Goal: Transaction & Acquisition: Book appointment/travel/reservation

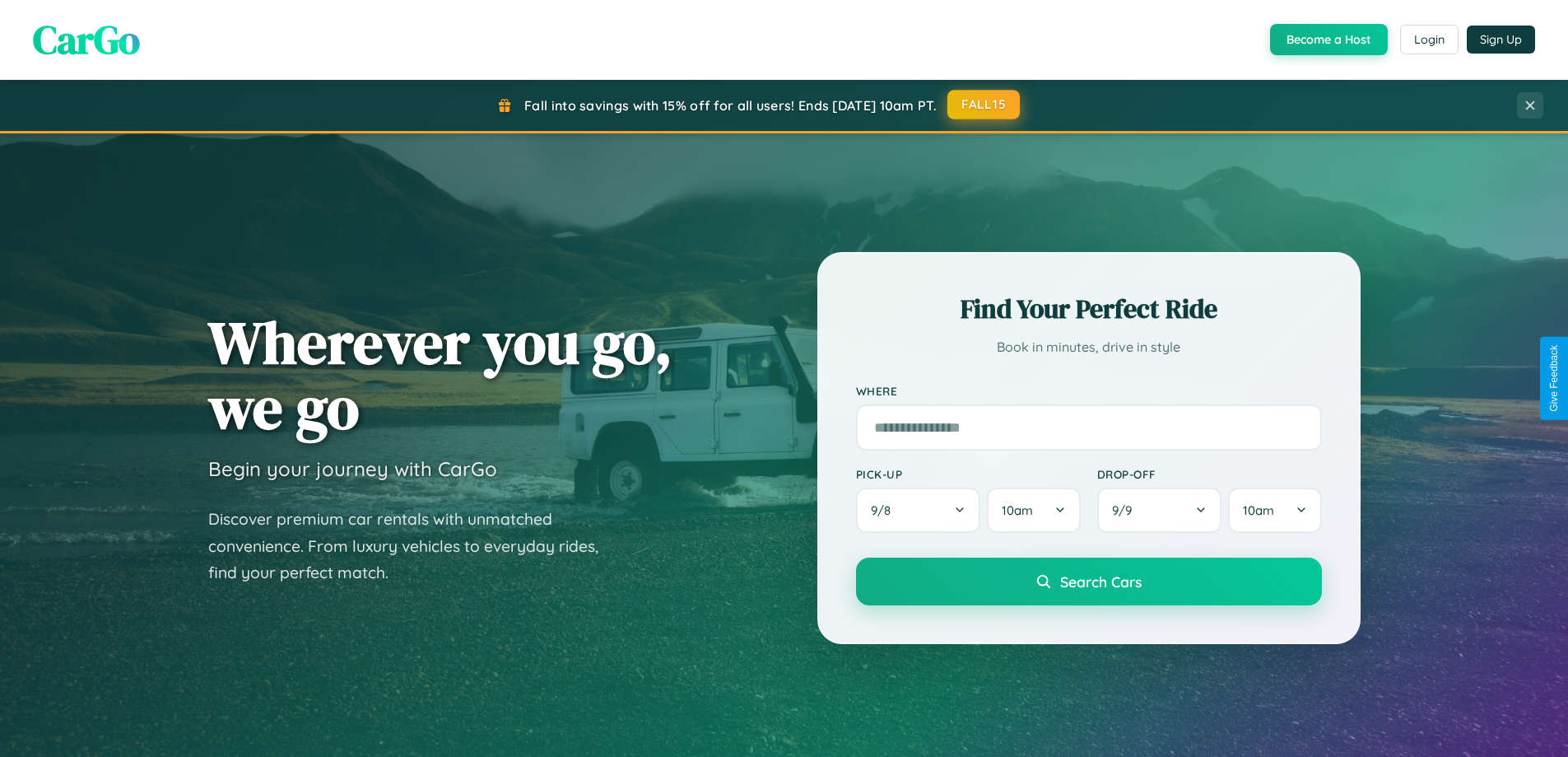
click at [985, 104] on button "FALL15" at bounding box center [983, 104] width 72 height 29
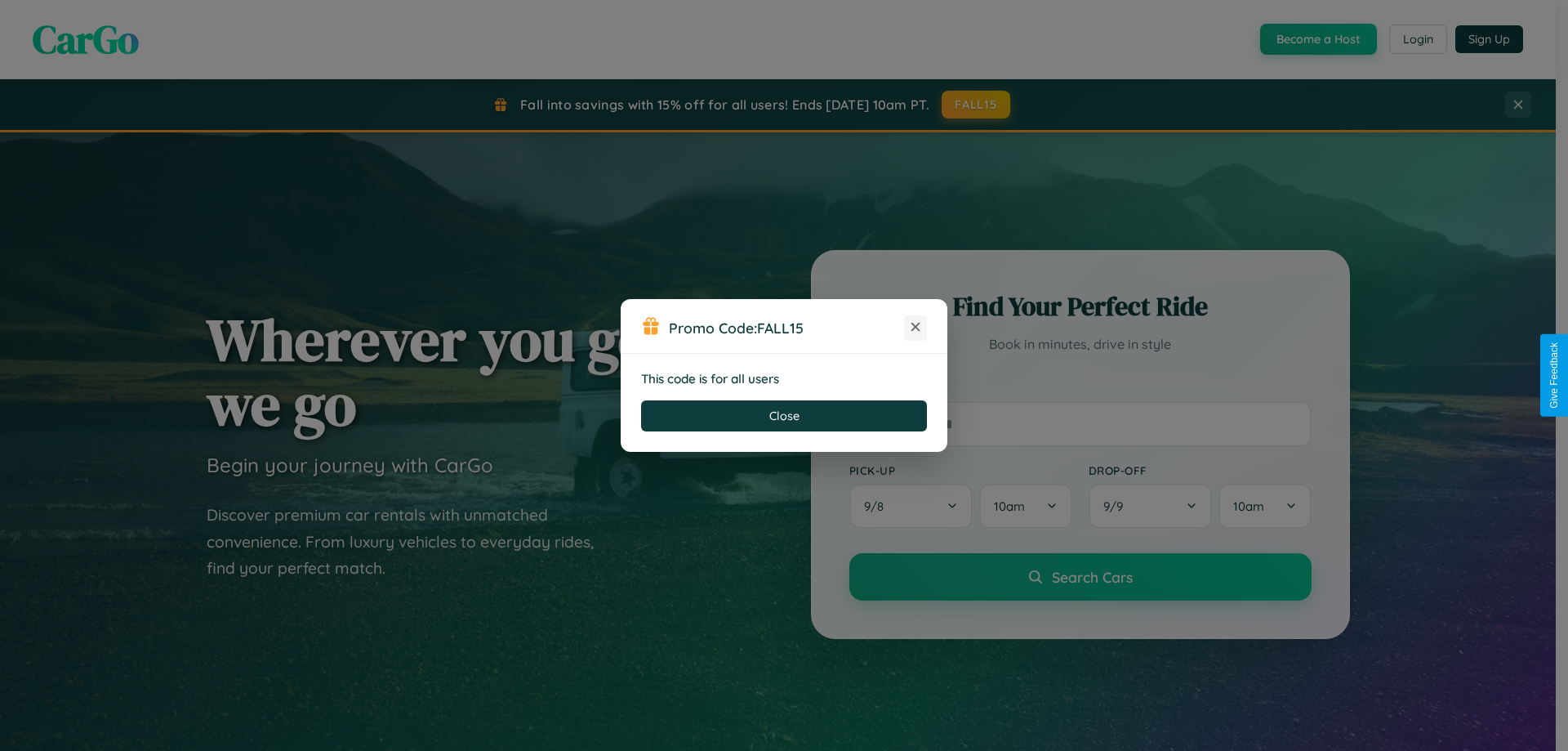
click at [915, 327] on icon at bounding box center [915, 327] width 16 height 16
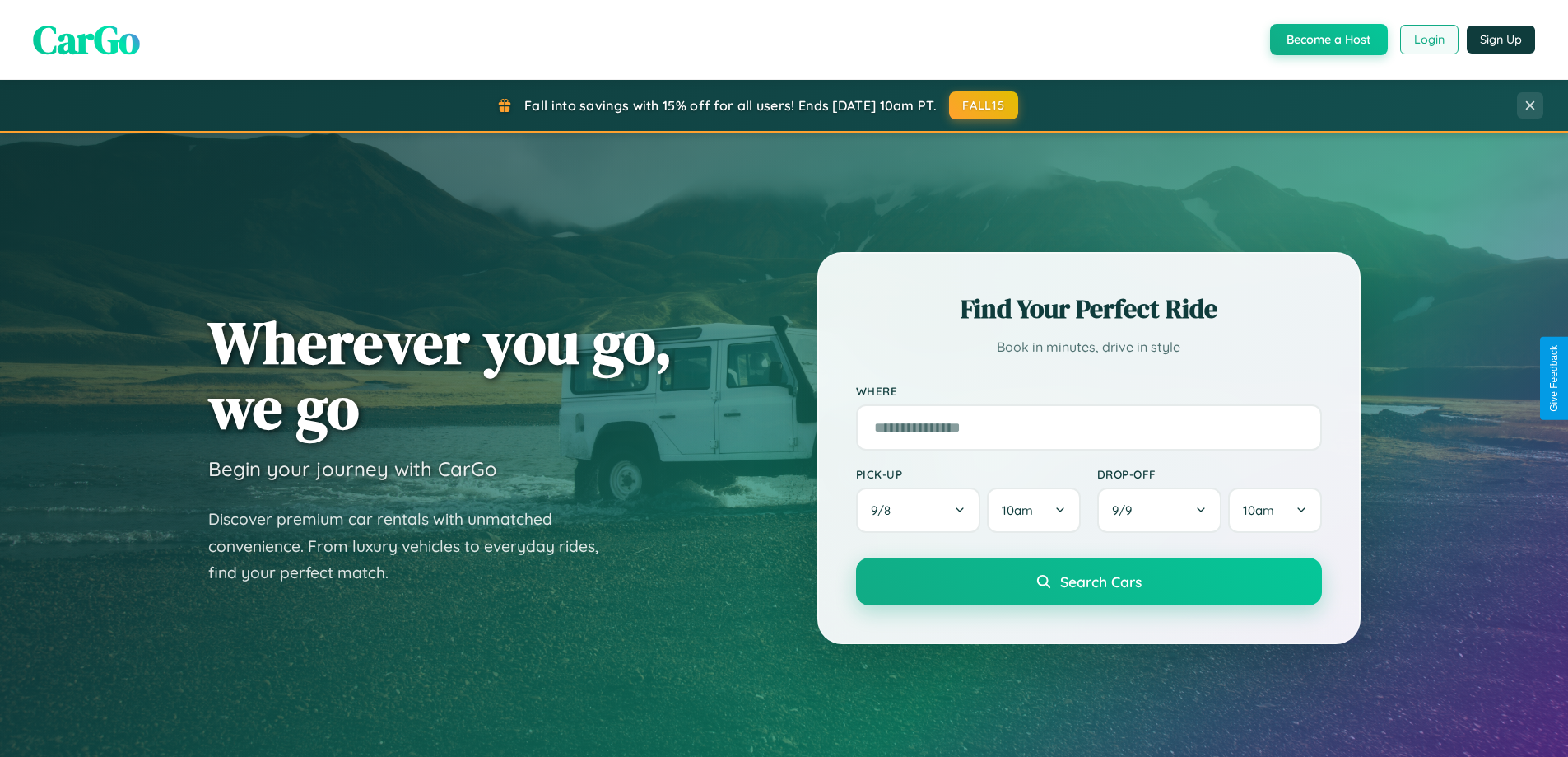
click at [1428, 39] on button "Login" at bounding box center [1430, 39] width 59 height 29
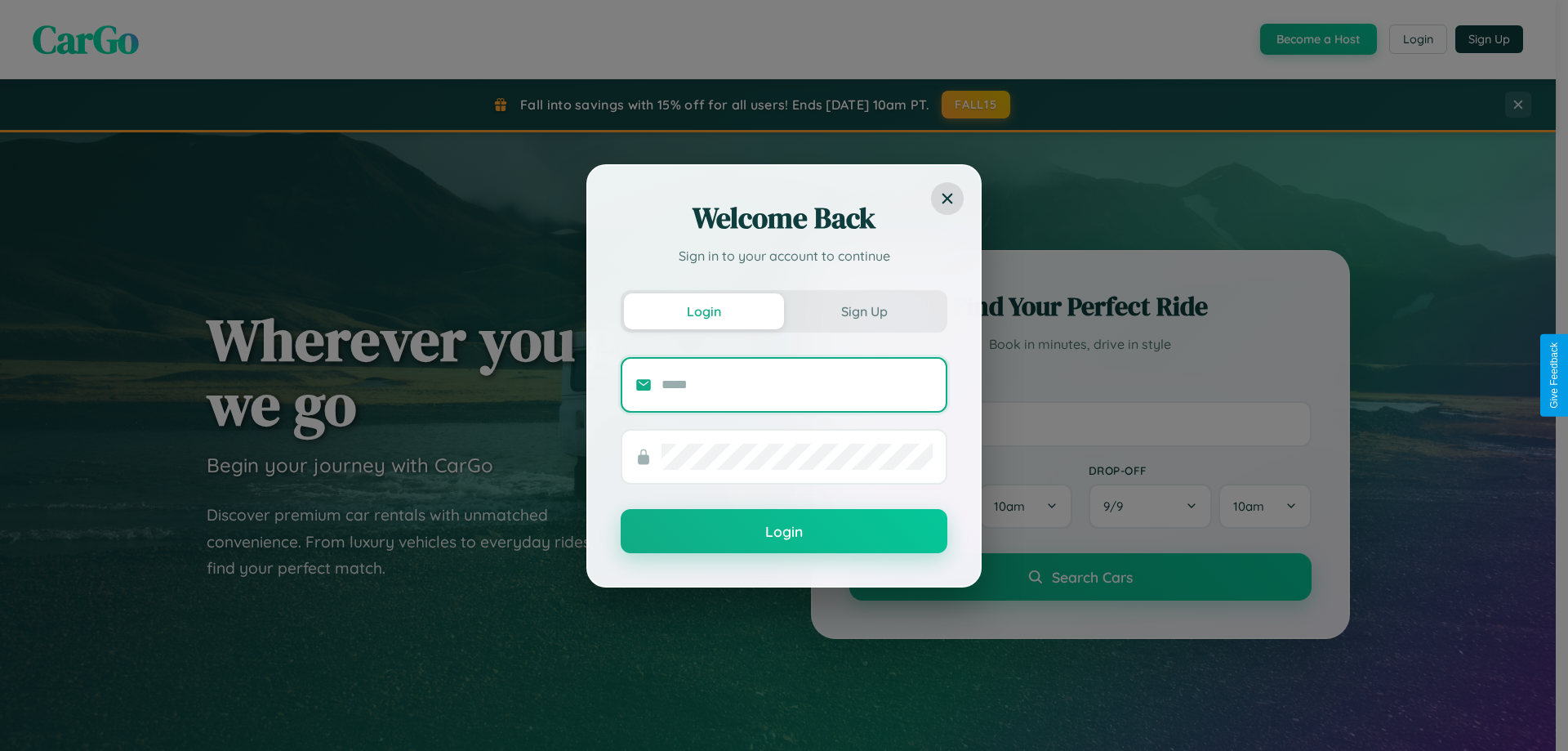
click at [797, 384] on input "text" at bounding box center [796, 385] width 271 height 26
type input "**********"
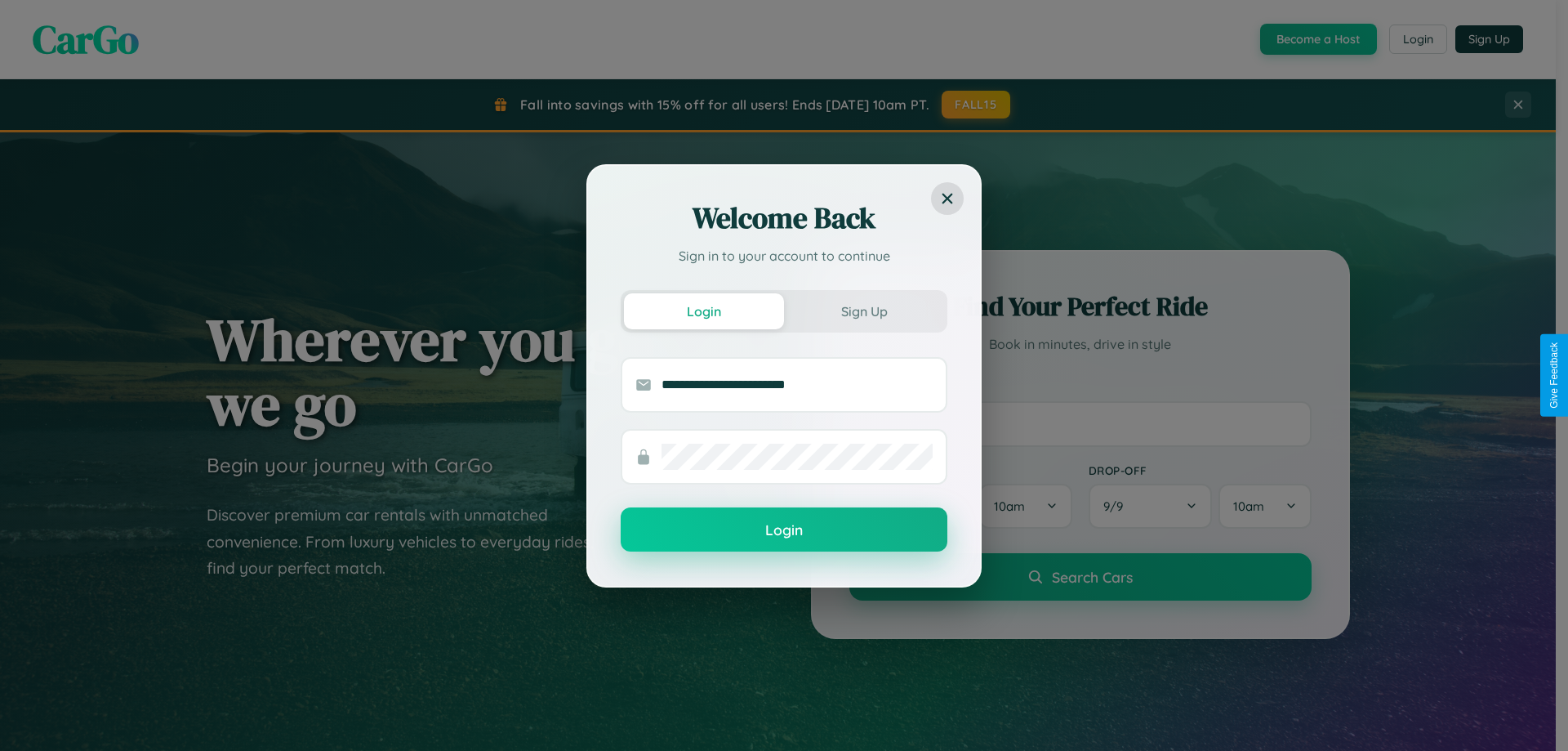
click at [784, 530] on button "Login" at bounding box center [784, 529] width 326 height 44
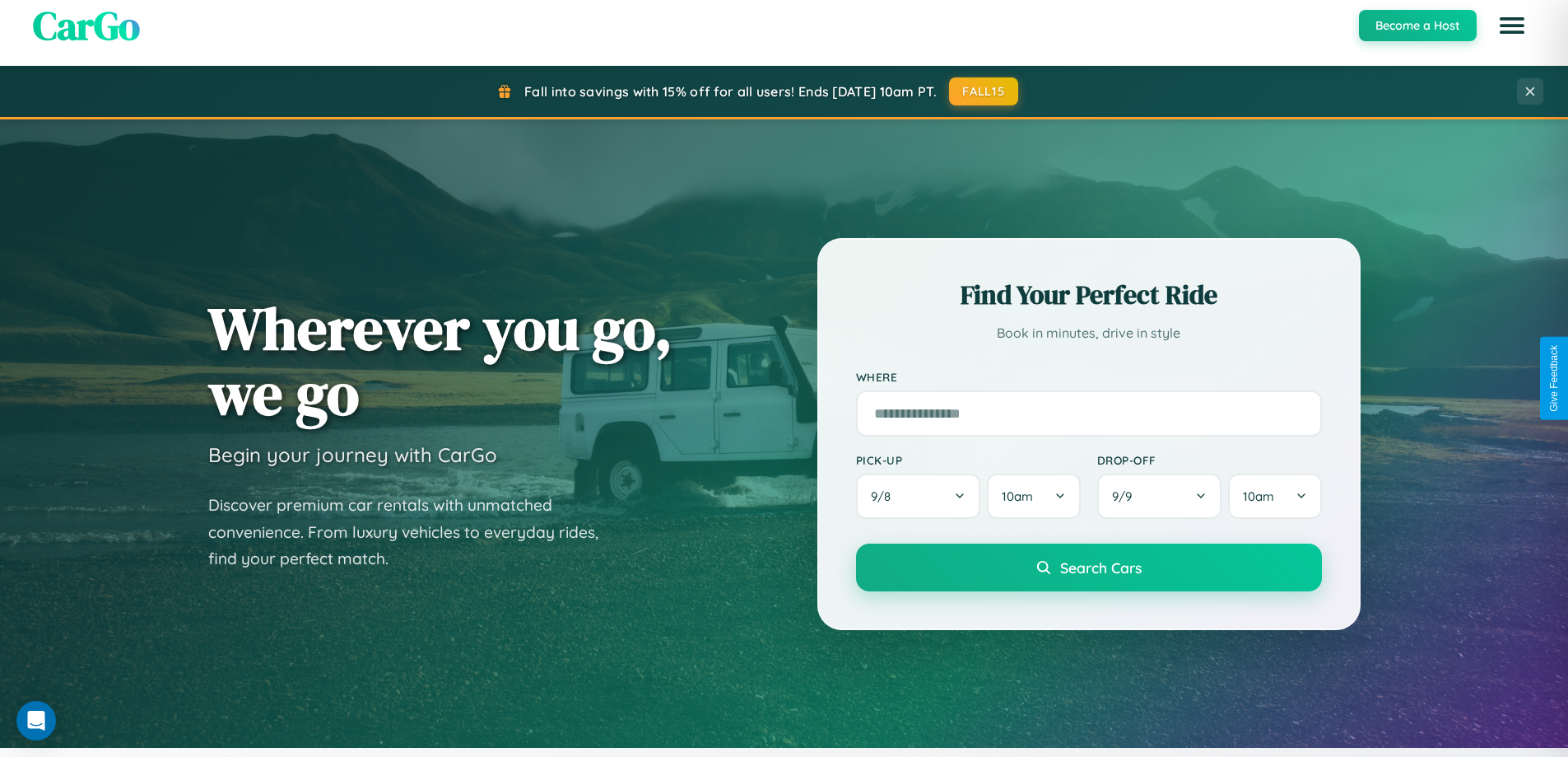
scroll to position [3168, 0]
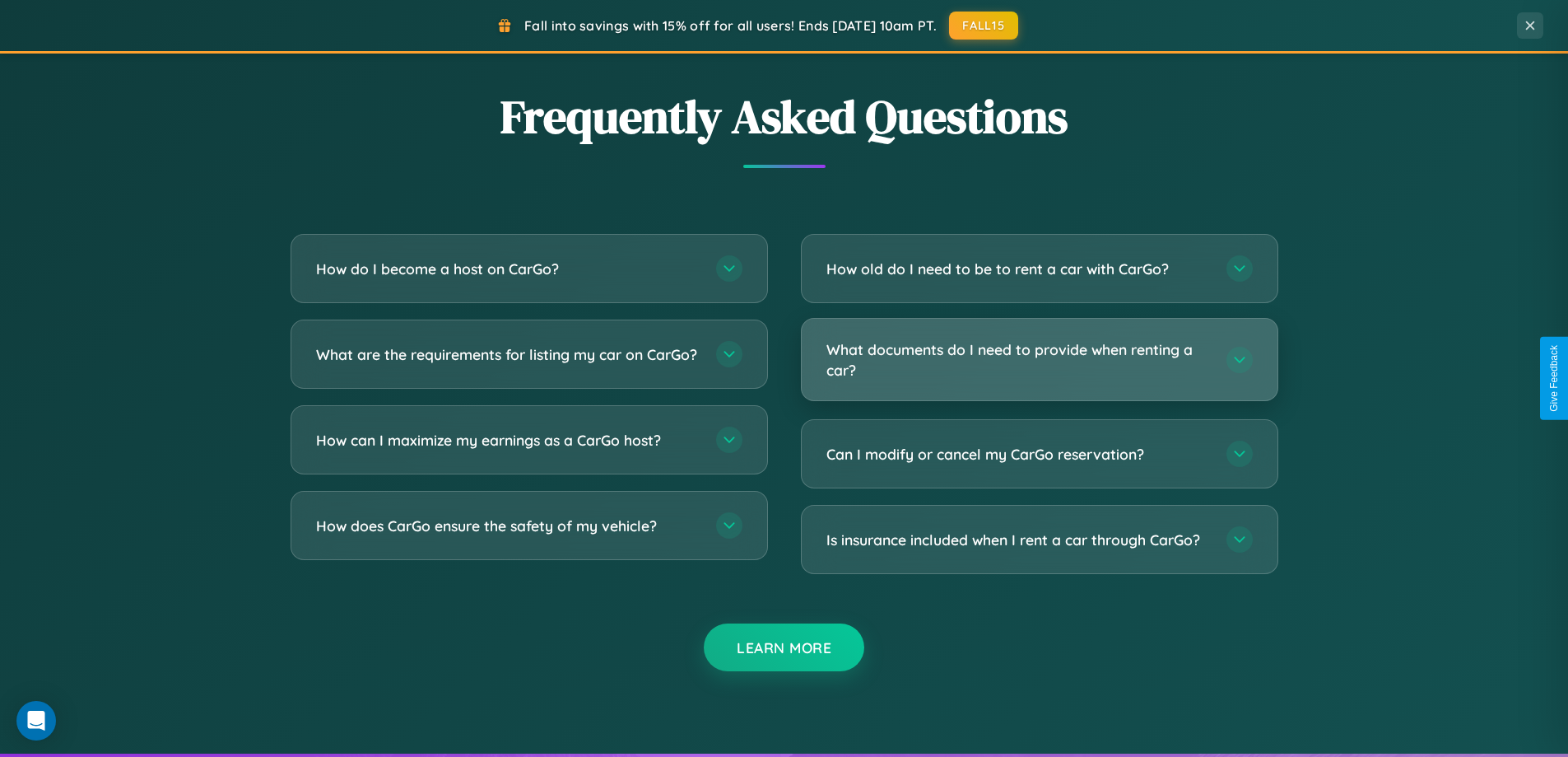
click at [1039, 360] on h3 "What documents do I need to provide when renting a car?" at bounding box center [1019, 359] width 384 height 40
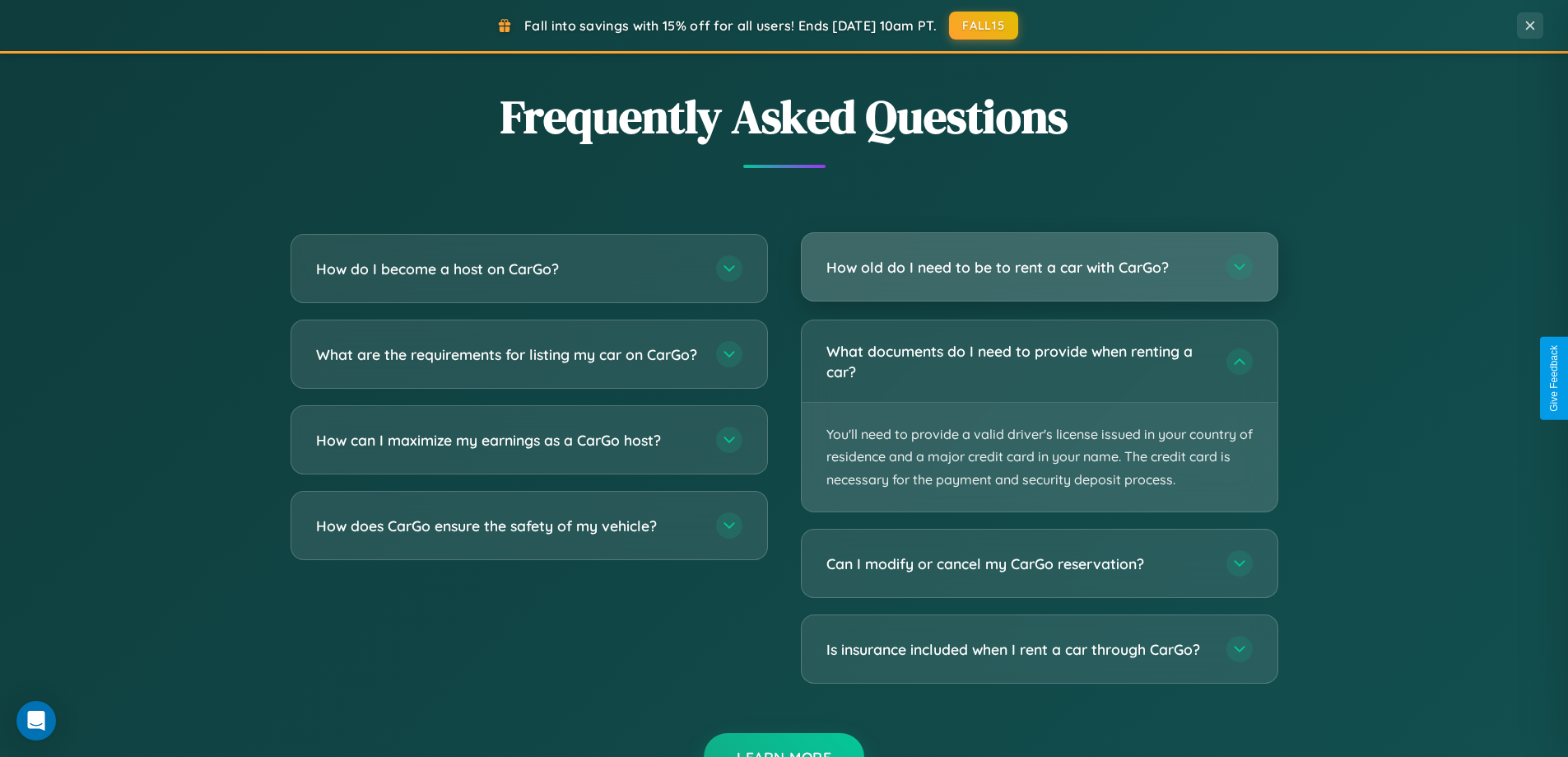
click at [1039, 269] on h3 "How old do I need to be to rent a car with CarGo?" at bounding box center [1019, 267] width 384 height 21
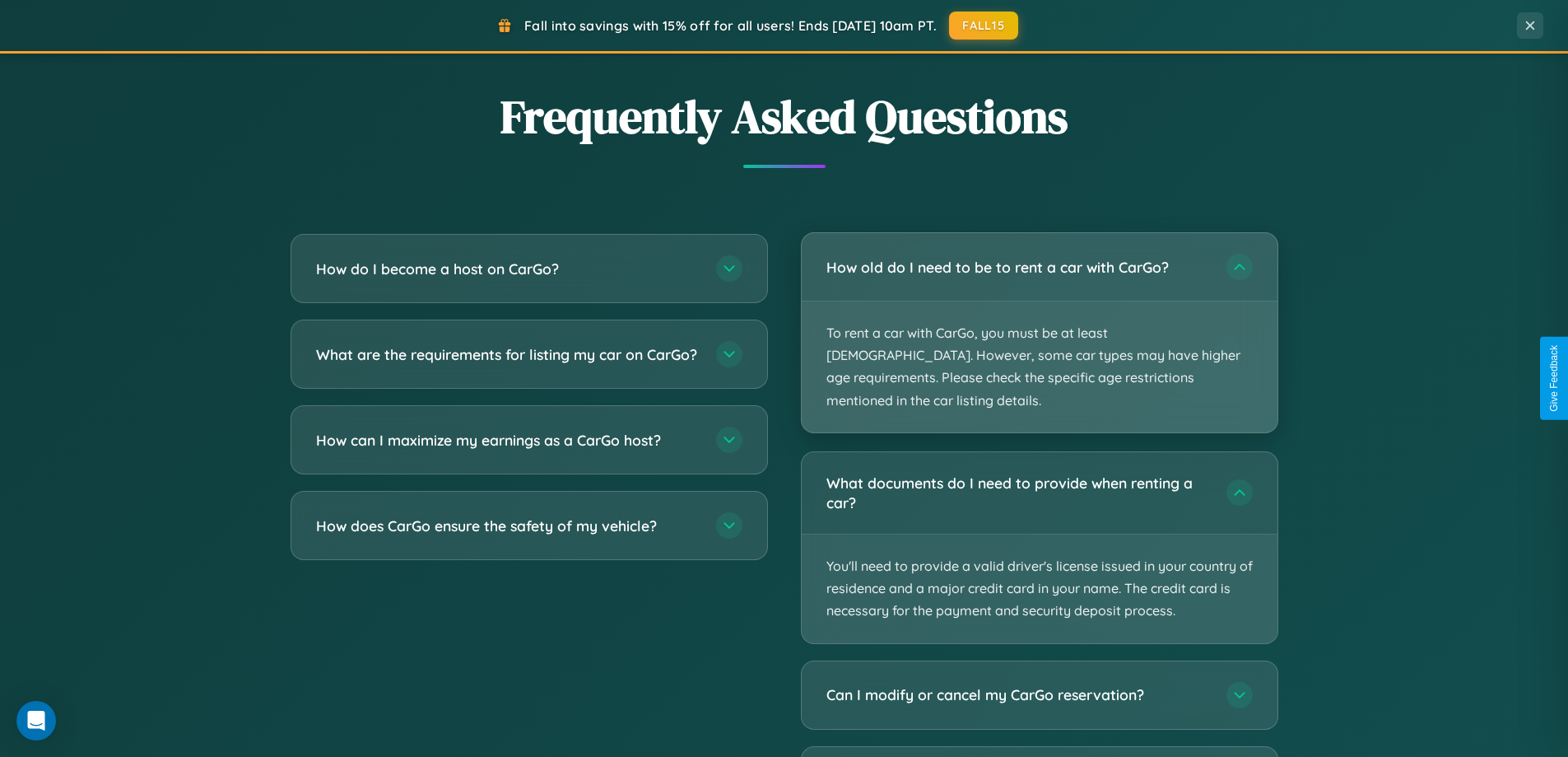
click at [1039, 323] on p "To rent a car with CarGo, you must be at least [DEMOGRAPHIC_DATA]. However, som…" at bounding box center [1040, 367] width 475 height 131
click at [1039, 321] on p "To rent a car with CarGo, you must be at least [DEMOGRAPHIC_DATA]. However, som…" at bounding box center [1040, 367] width 475 height 131
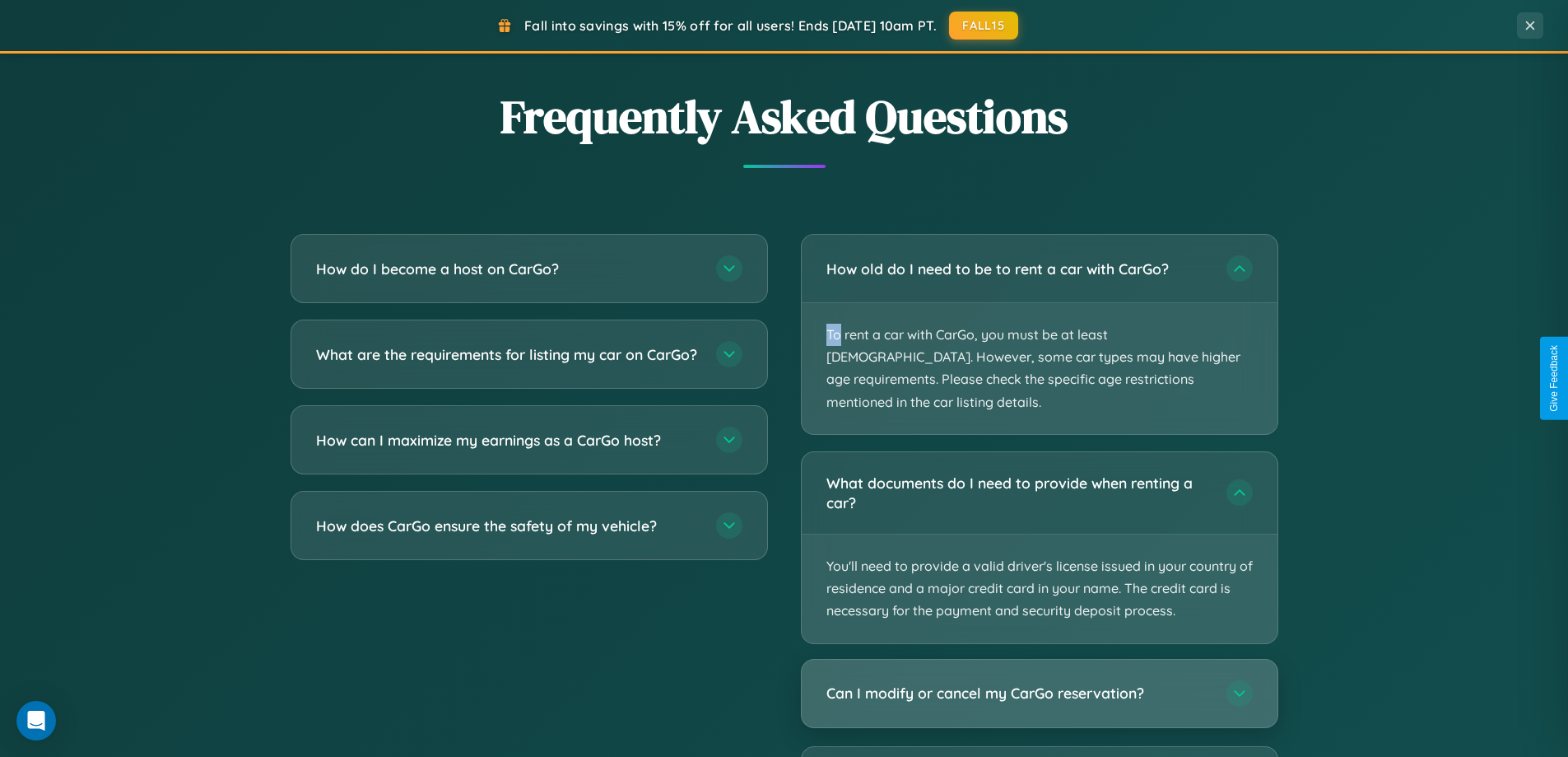
click at [1039, 683] on h3 "Can I modify or cancel my CarGo reservation?" at bounding box center [1019, 693] width 384 height 21
click at [1039, 696] on div "Can I modify or cancel my CarGo reservation?" at bounding box center [1040, 693] width 475 height 68
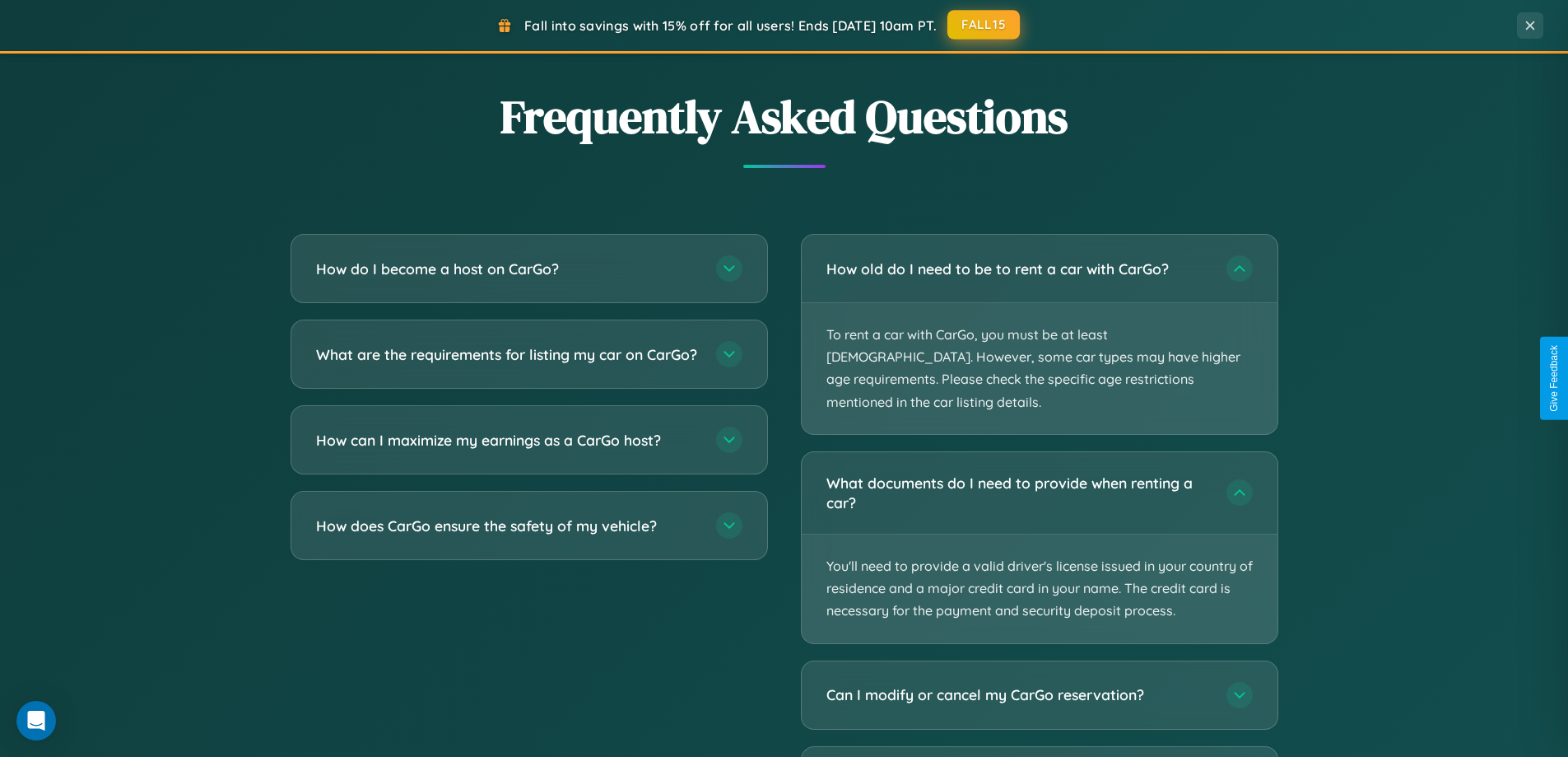
click at [985, 25] on button "FALL15" at bounding box center [983, 25] width 72 height 29
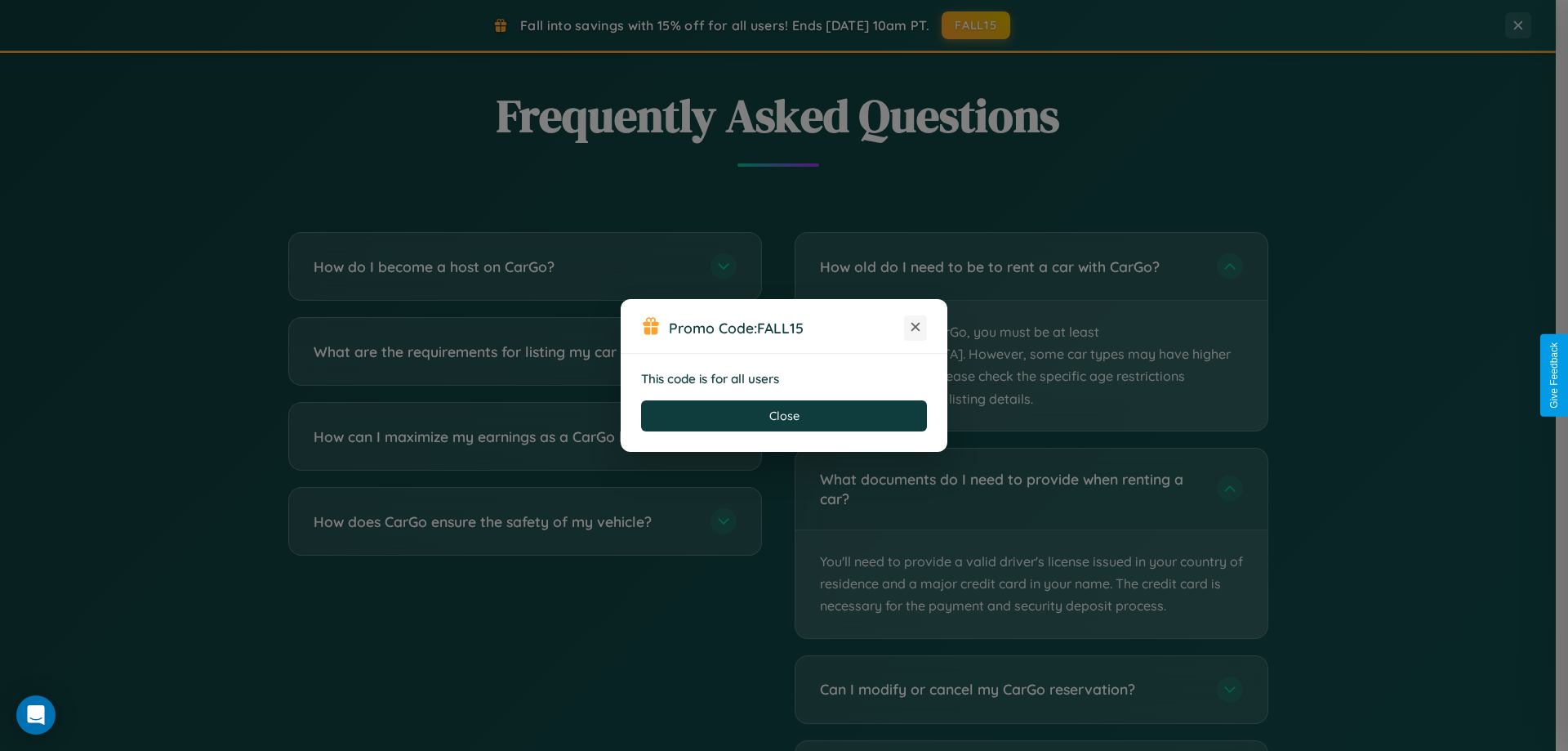
click at [915, 327] on icon at bounding box center [915, 327] width 16 height 16
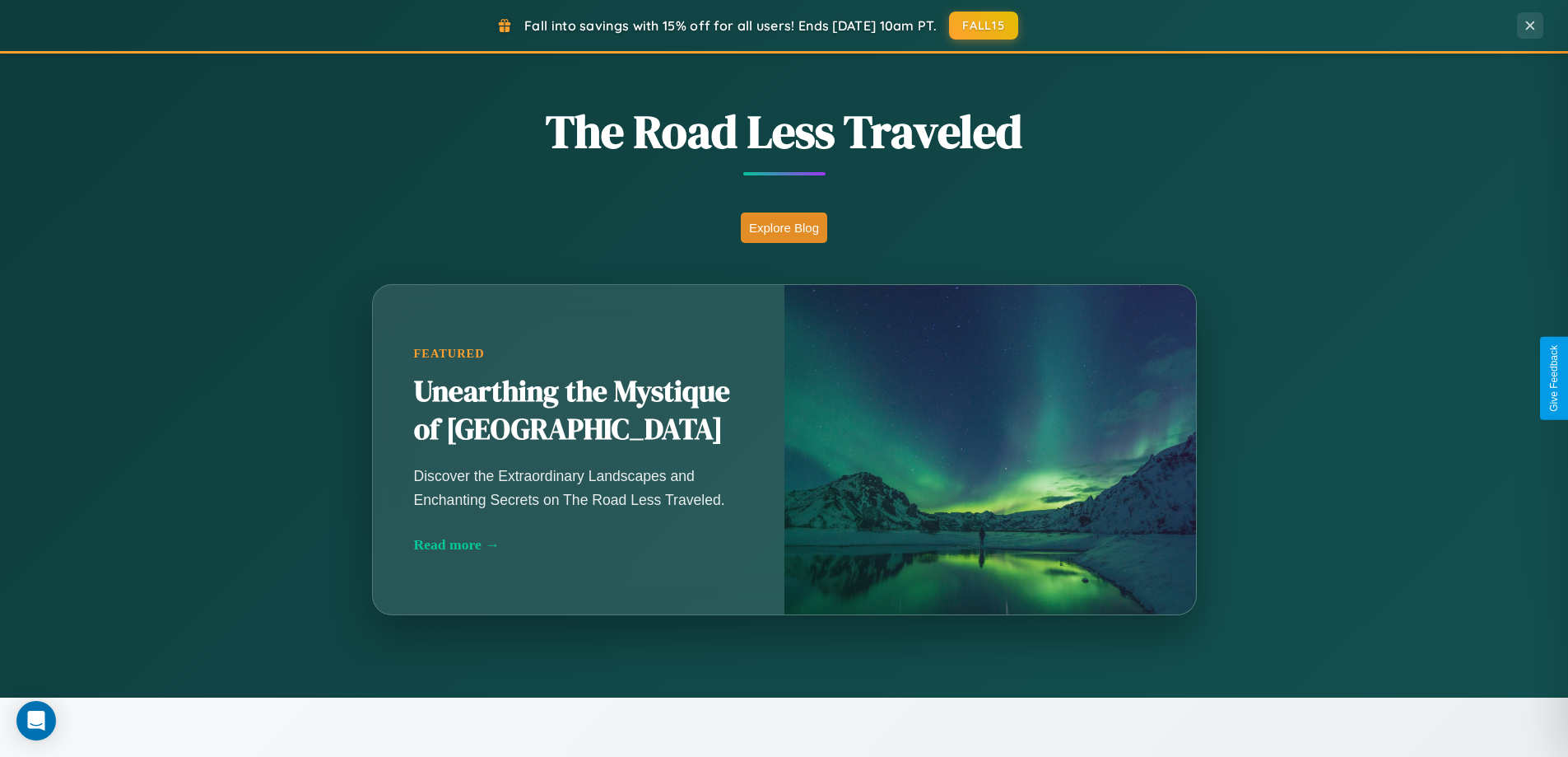
scroll to position [1133, 0]
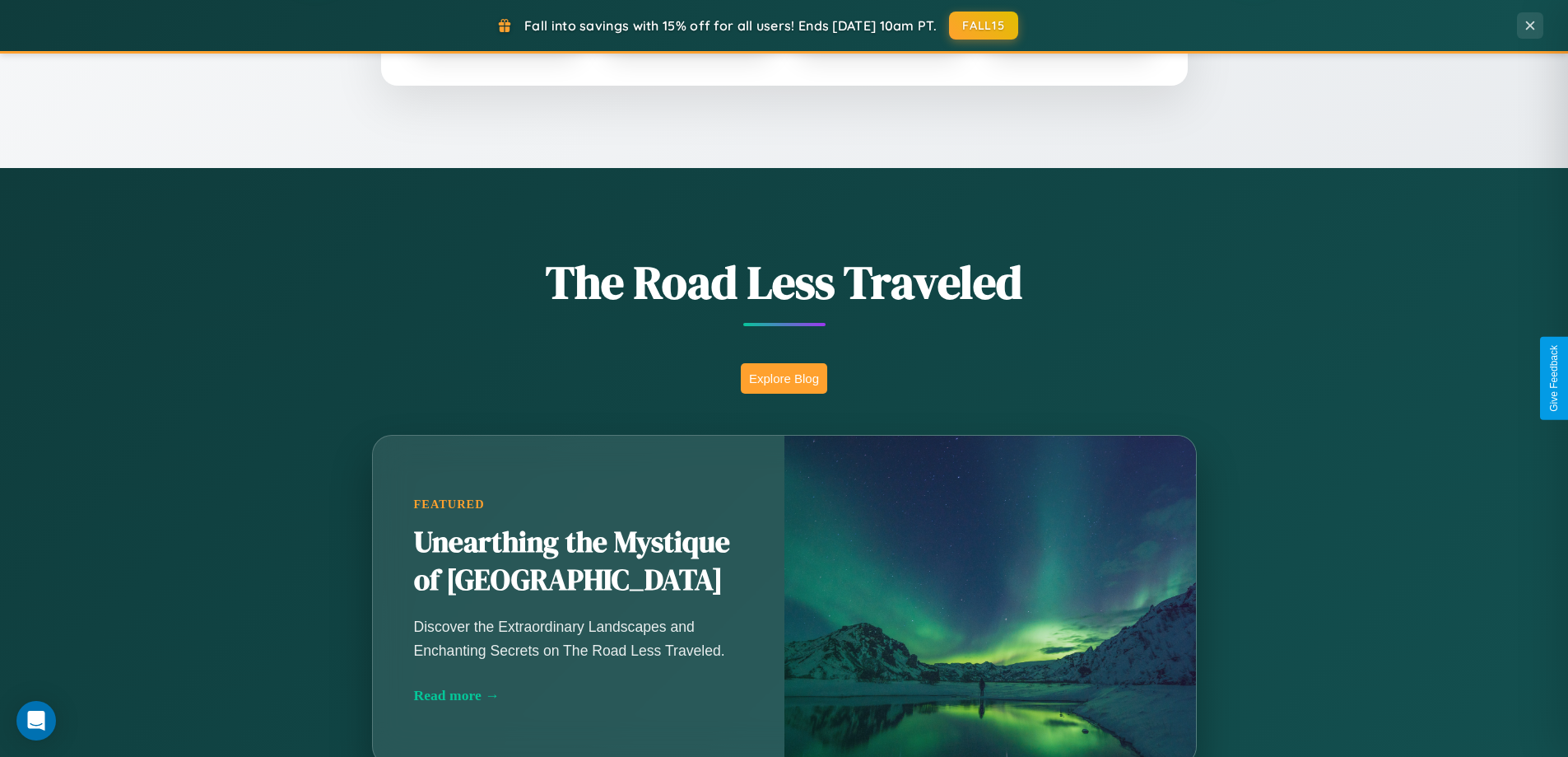
click at [784, 378] on button "Explore Blog" at bounding box center [784, 378] width 87 height 30
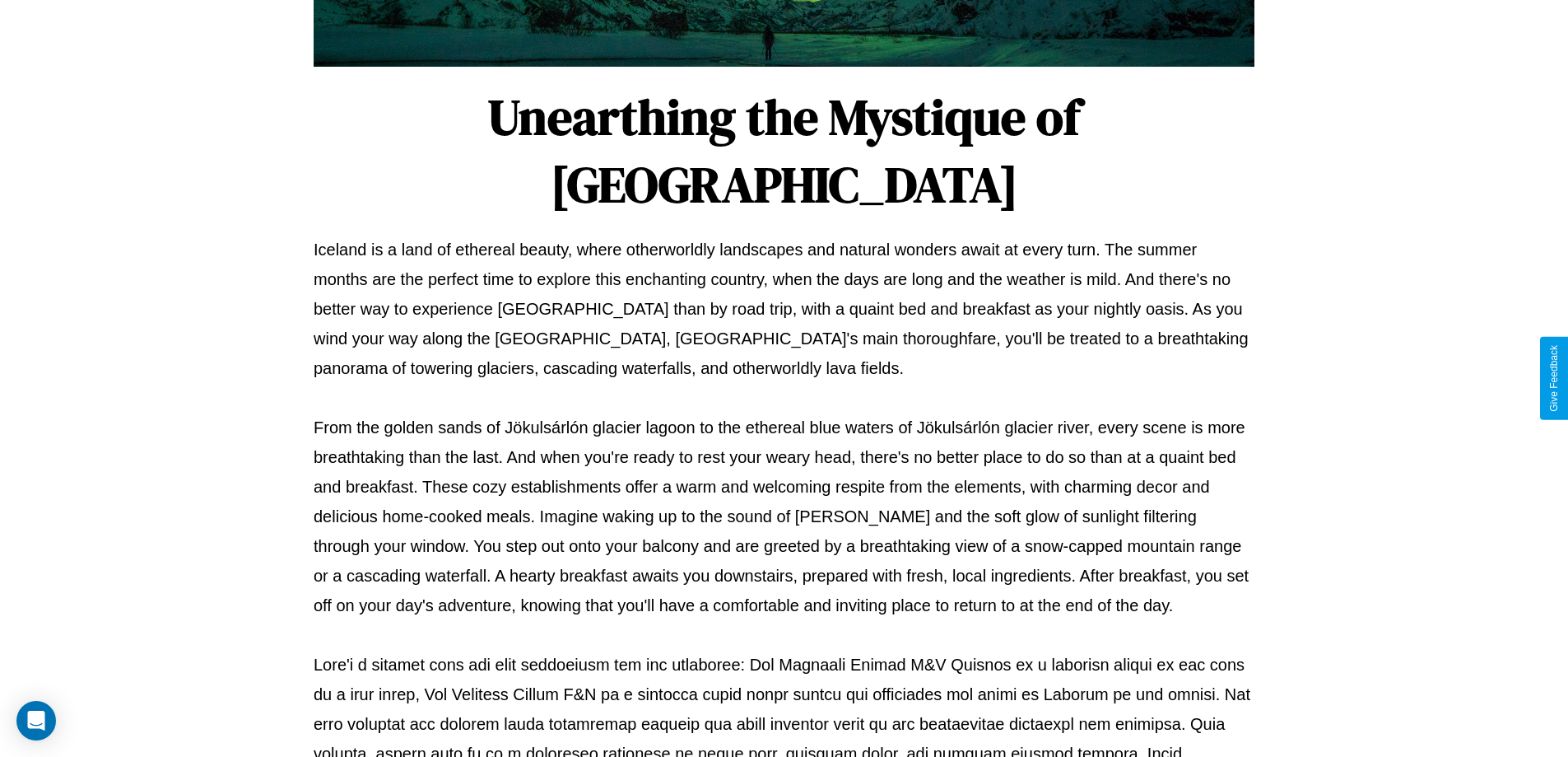
scroll to position [533, 0]
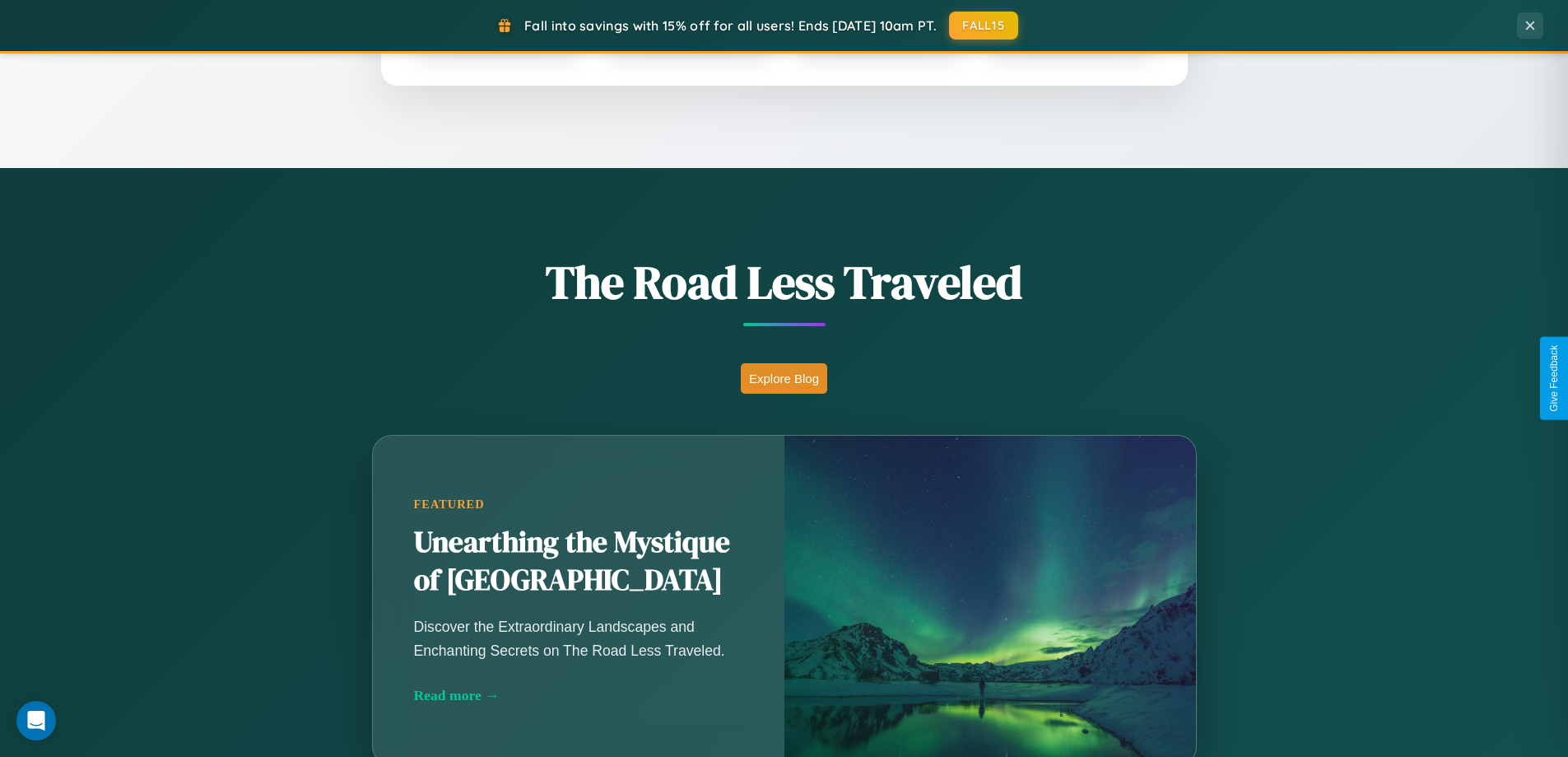
scroll to position [709, 0]
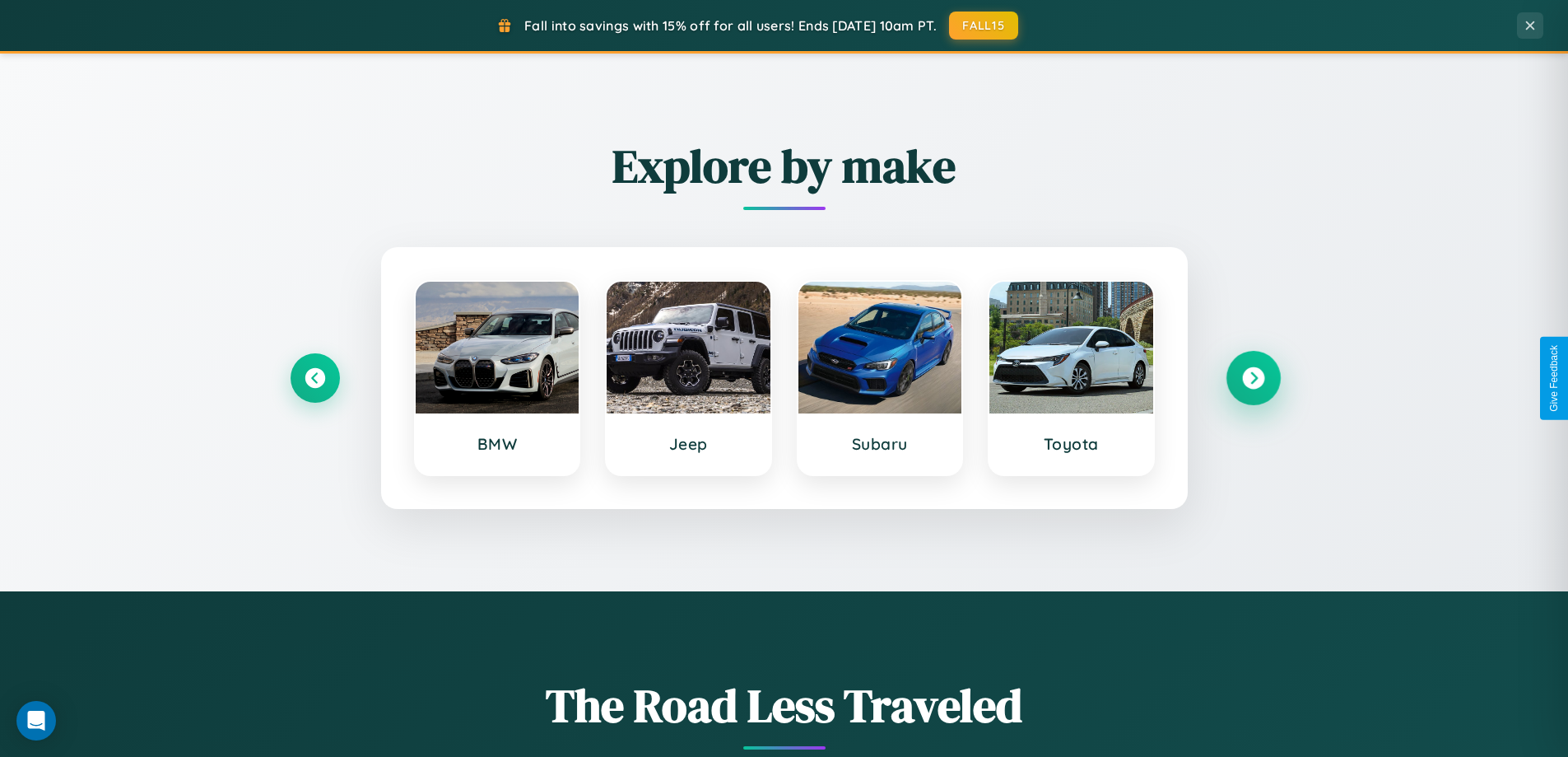
click at [1253, 378] on icon at bounding box center [1253, 378] width 22 height 22
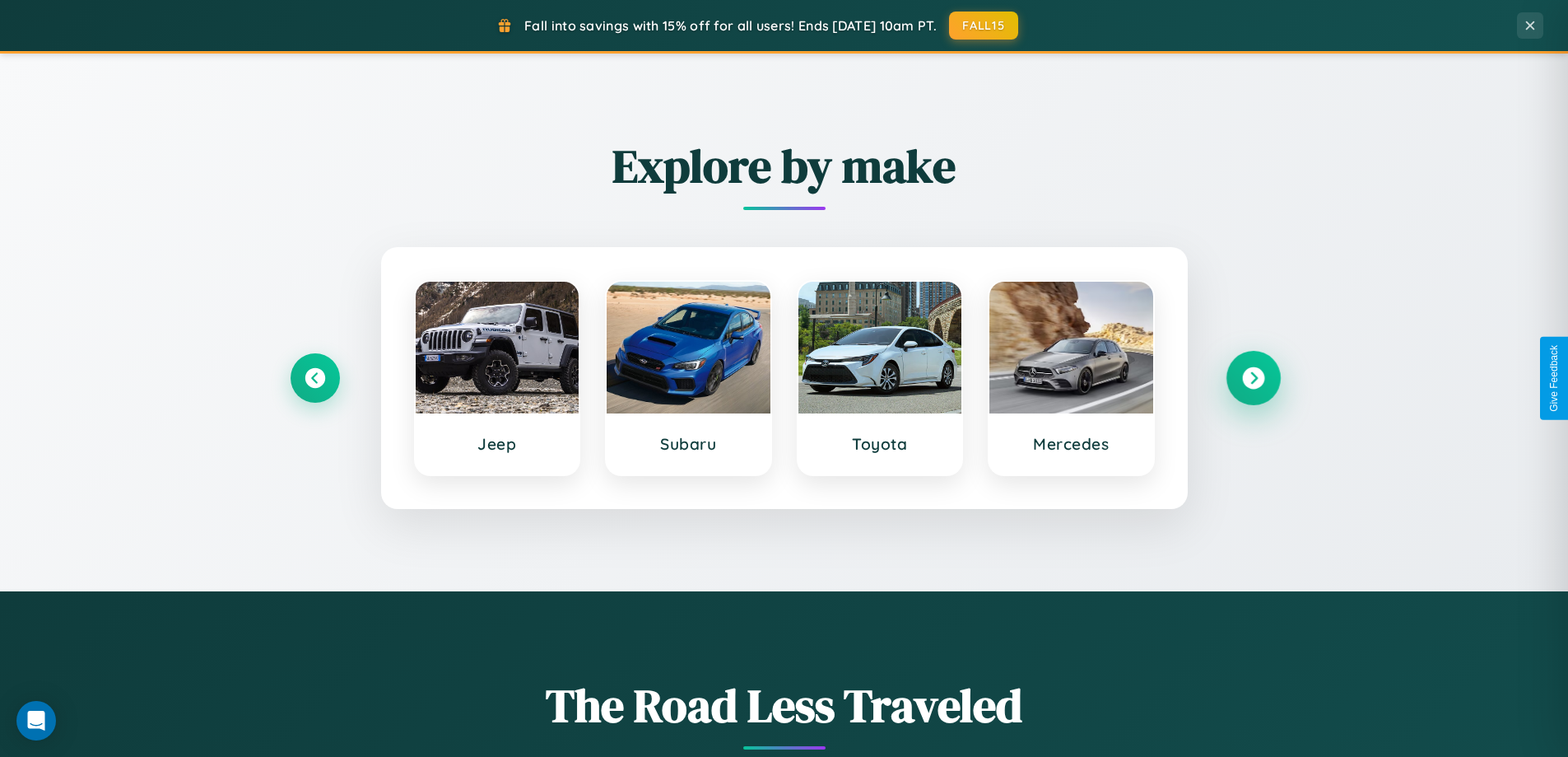
click at [1253, 378] on icon at bounding box center [1253, 378] width 22 height 22
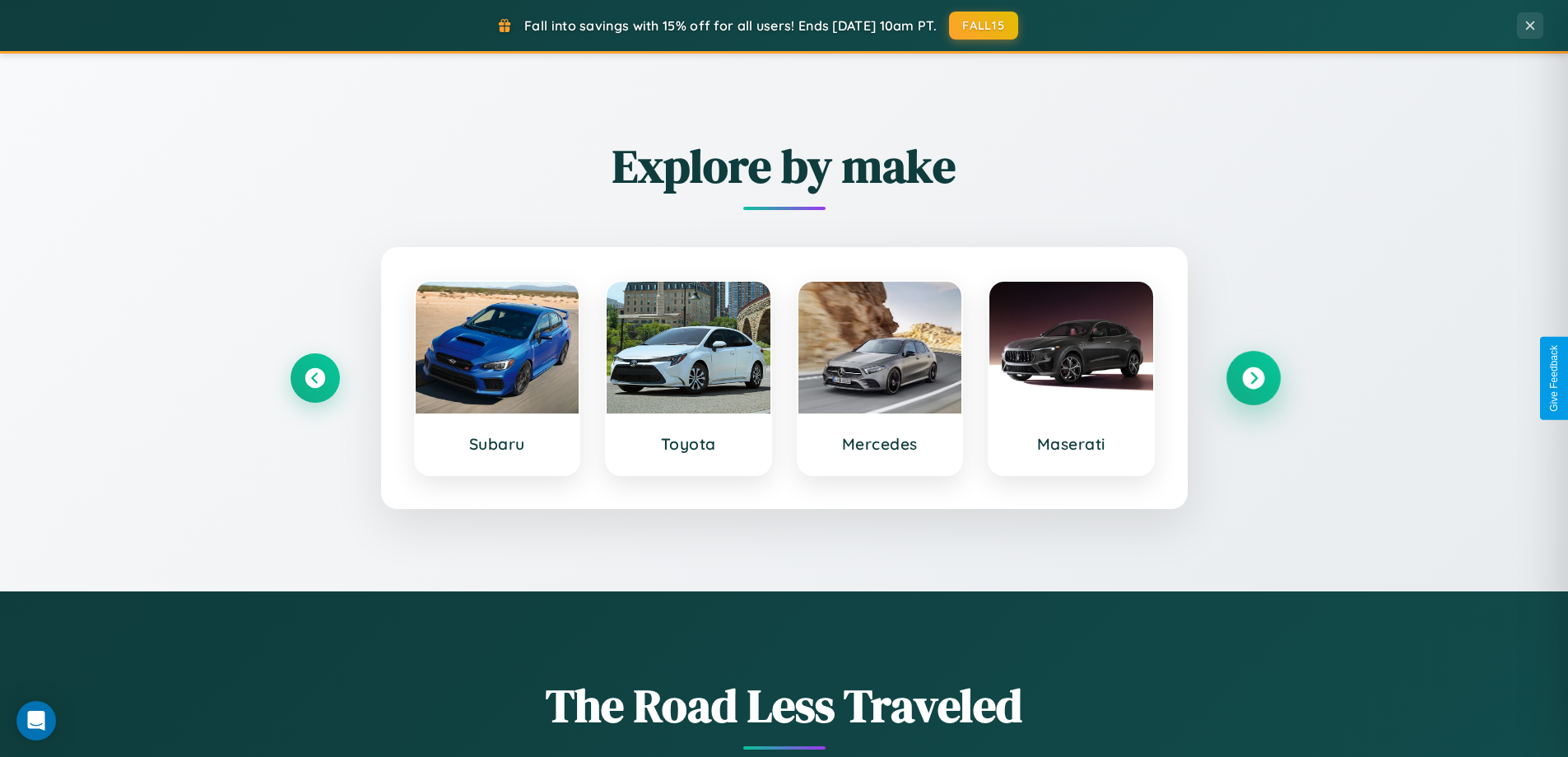
click at [1253, 378] on icon at bounding box center [1253, 378] width 22 height 22
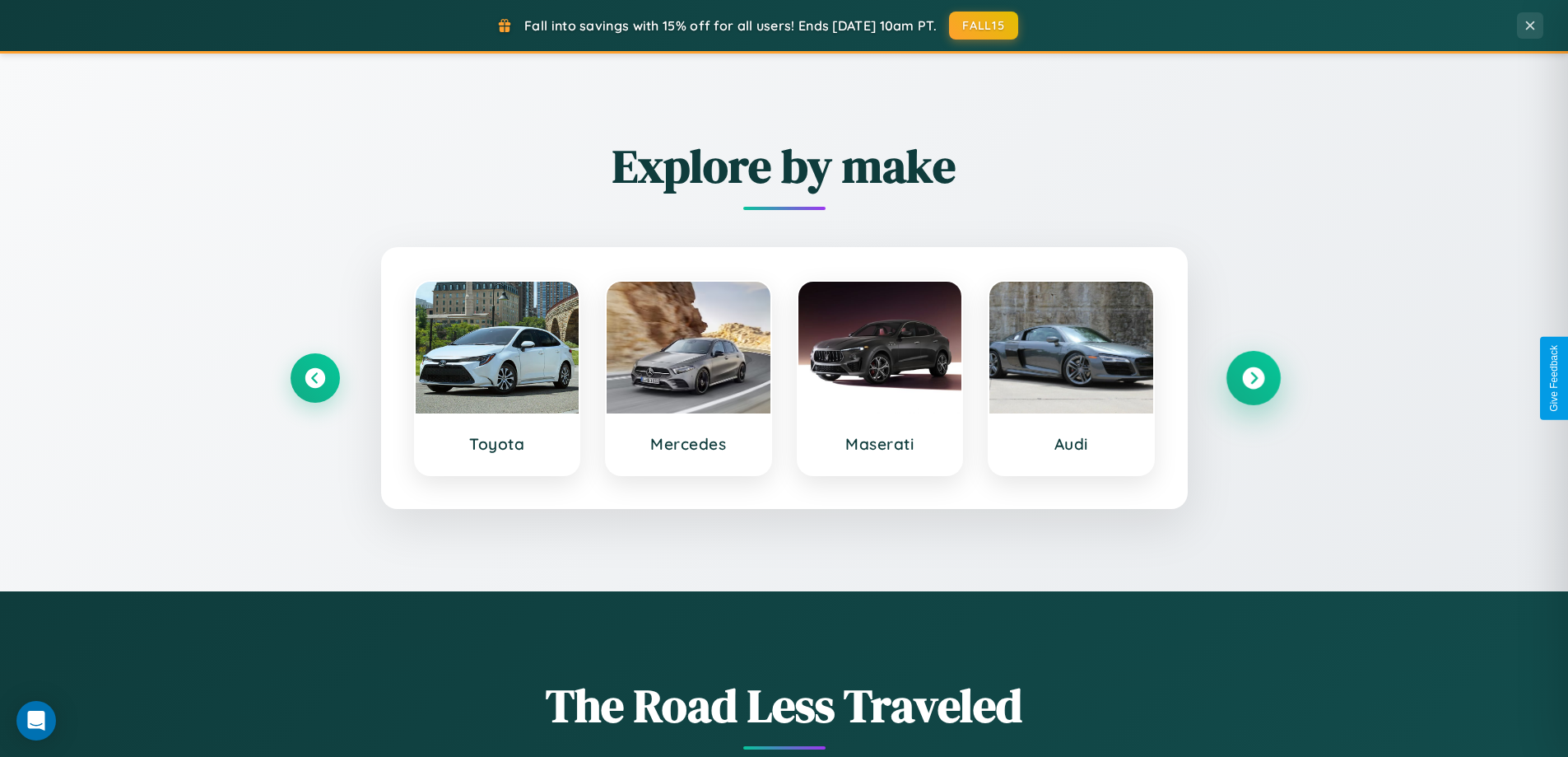
click at [1253, 378] on icon at bounding box center [1253, 378] width 22 height 22
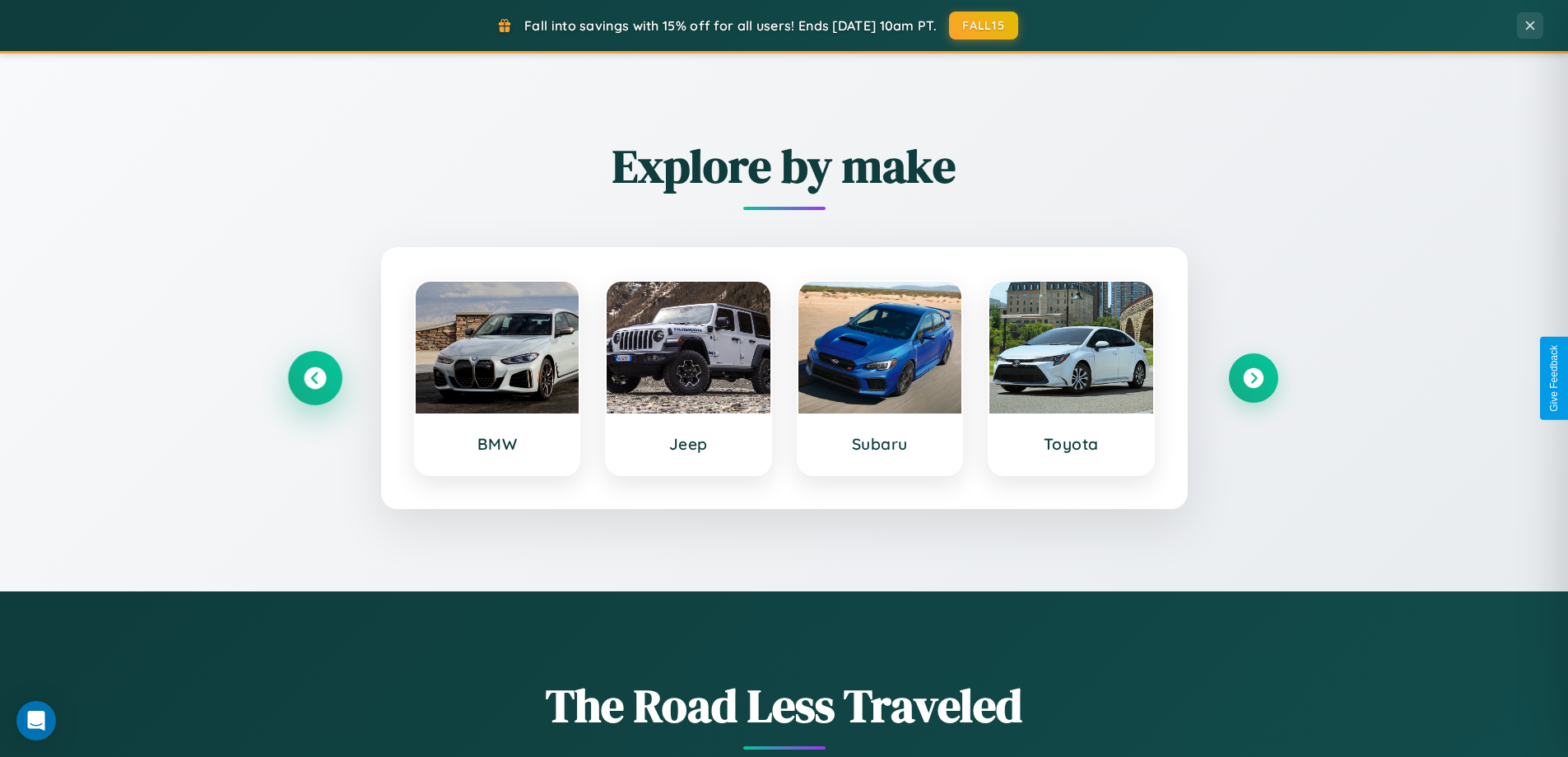
click at [315, 378] on icon at bounding box center [315, 378] width 22 height 22
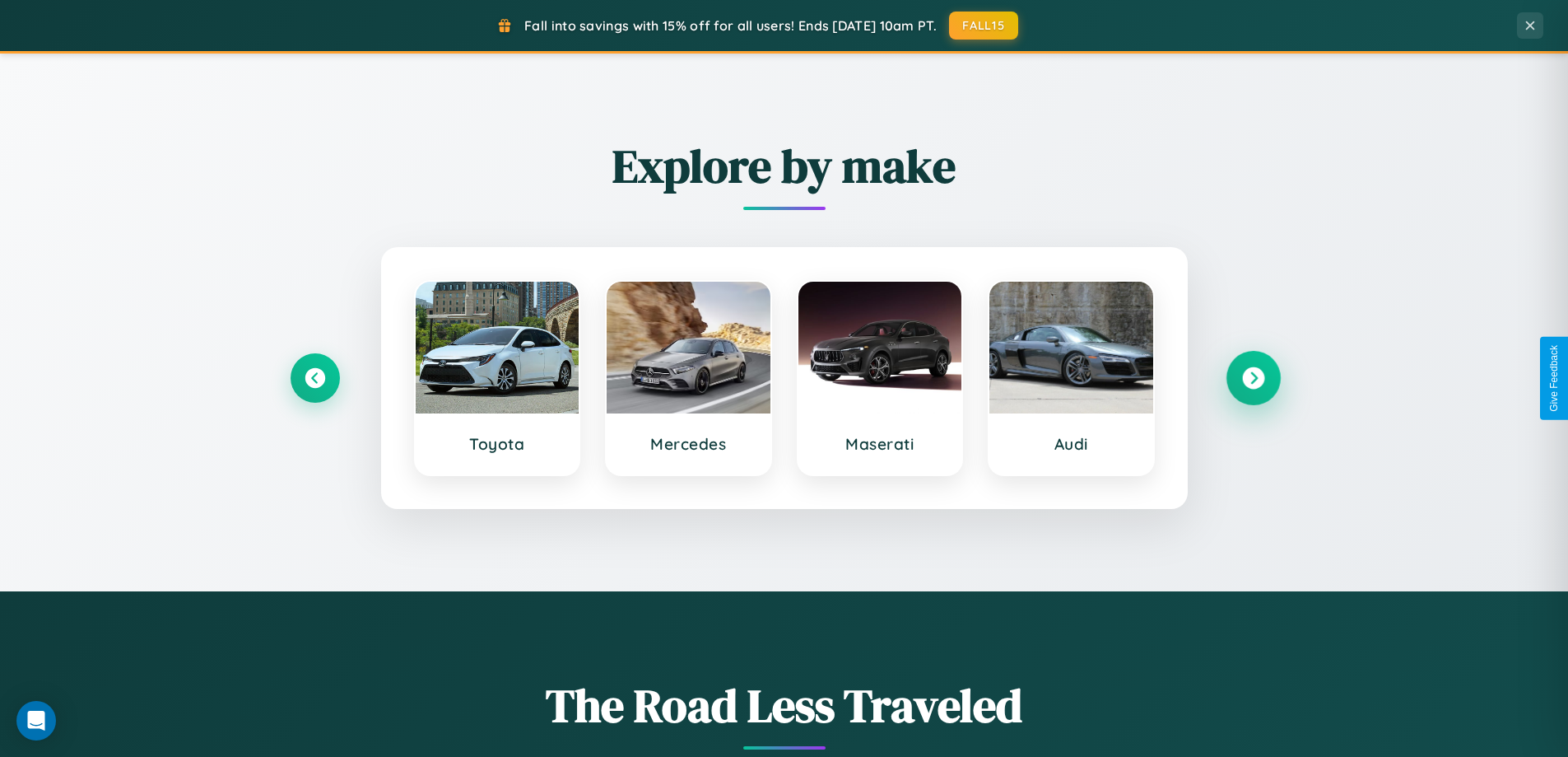
click at [1253, 378] on icon at bounding box center [1253, 378] width 22 height 22
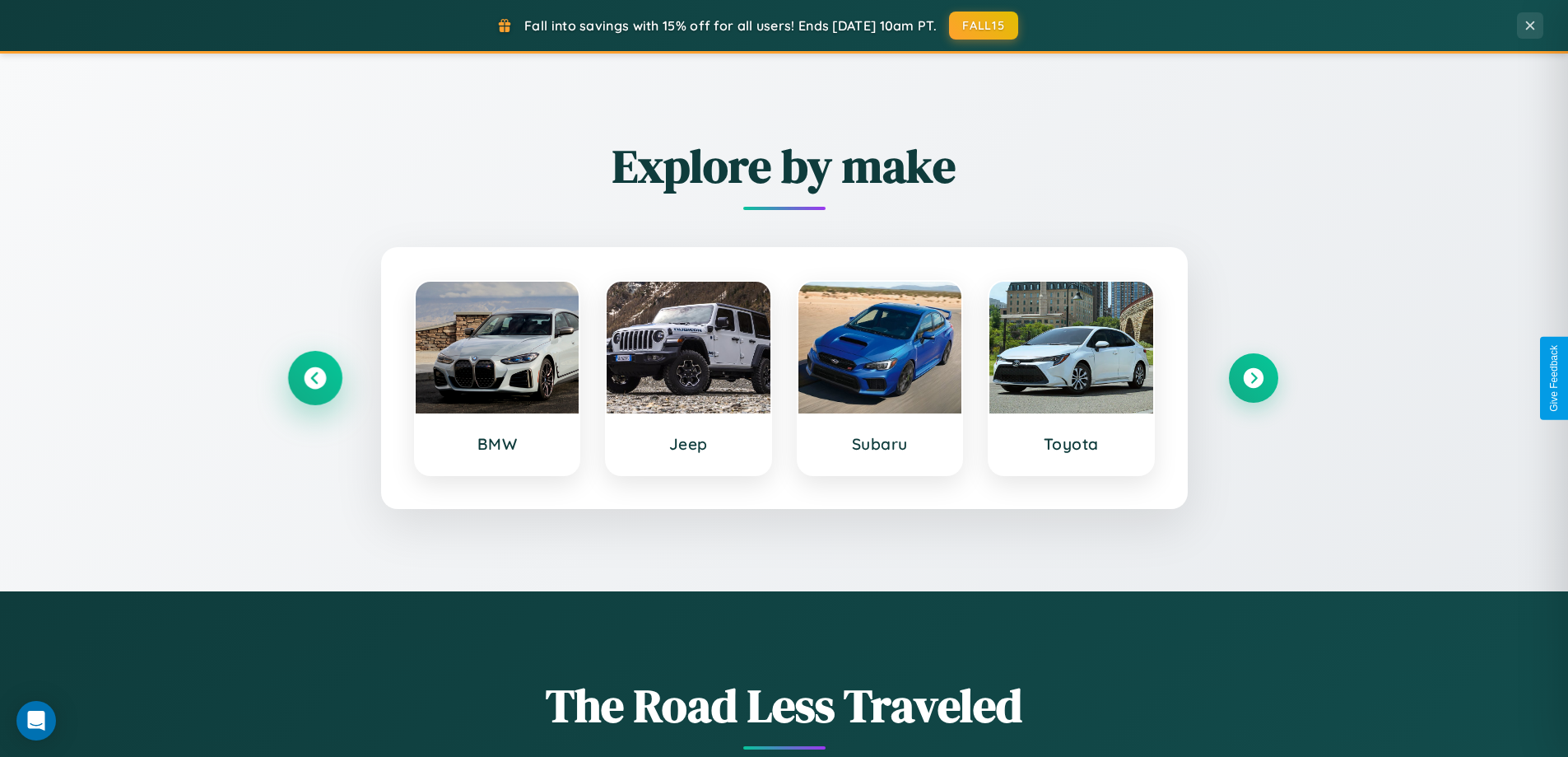
click at [315, 378] on icon at bounding box center [315, 378] width 22 height 22
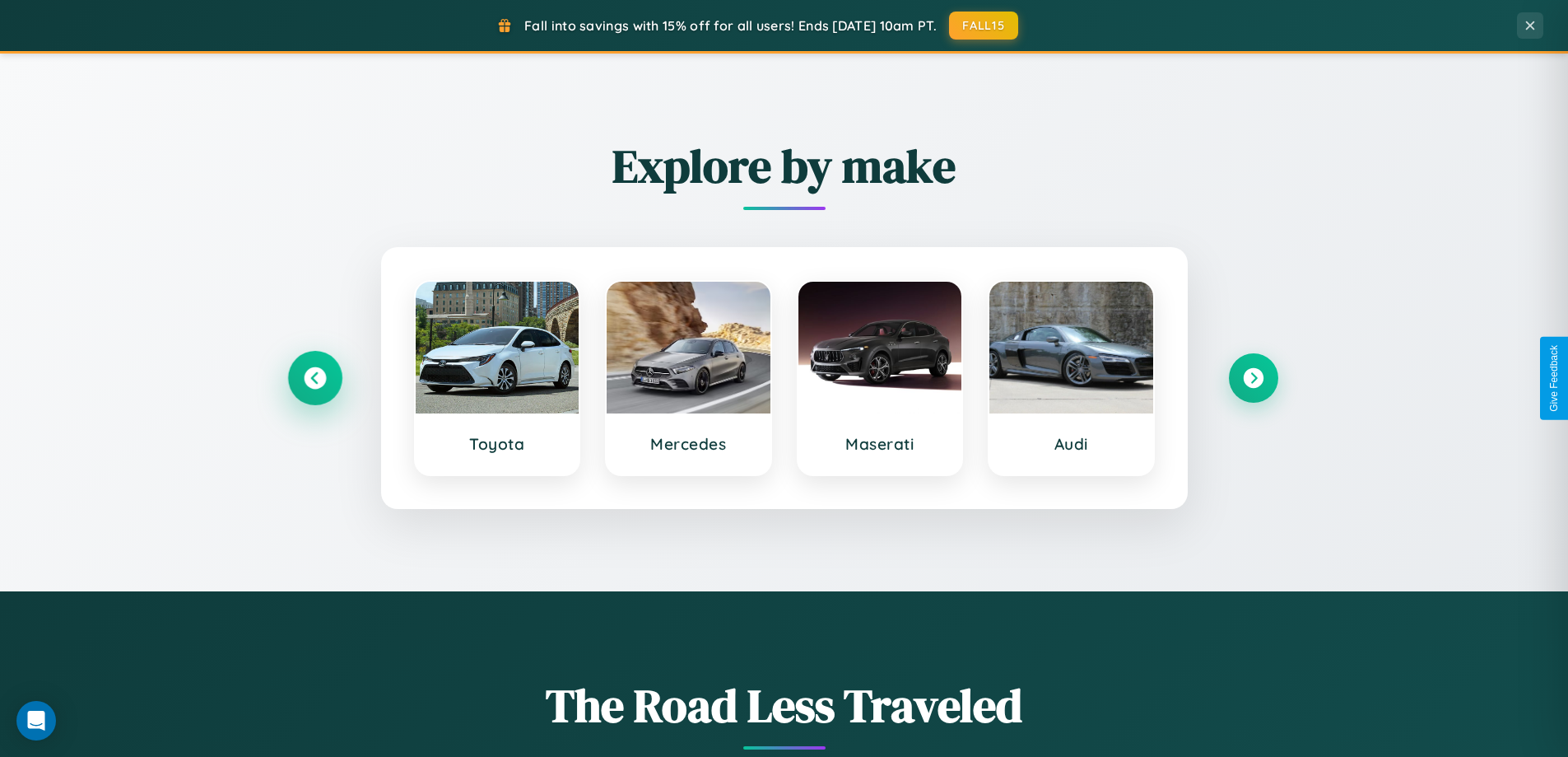
click at [315, 378] on icon at bounding box center [315, 378] width 22 height 22
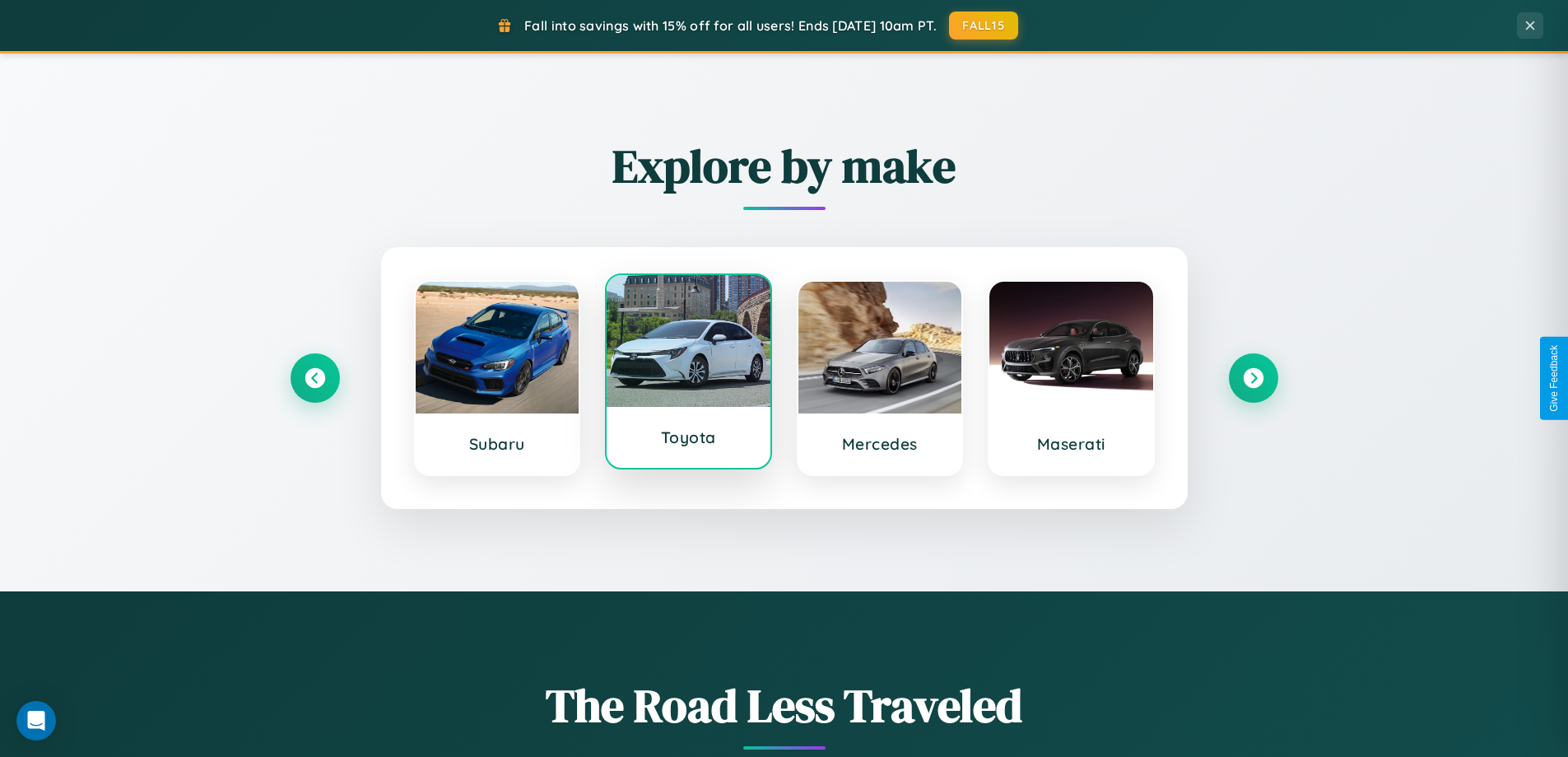
click at [688, 372] on div at bounding box center [688, 341] width 164 height 132
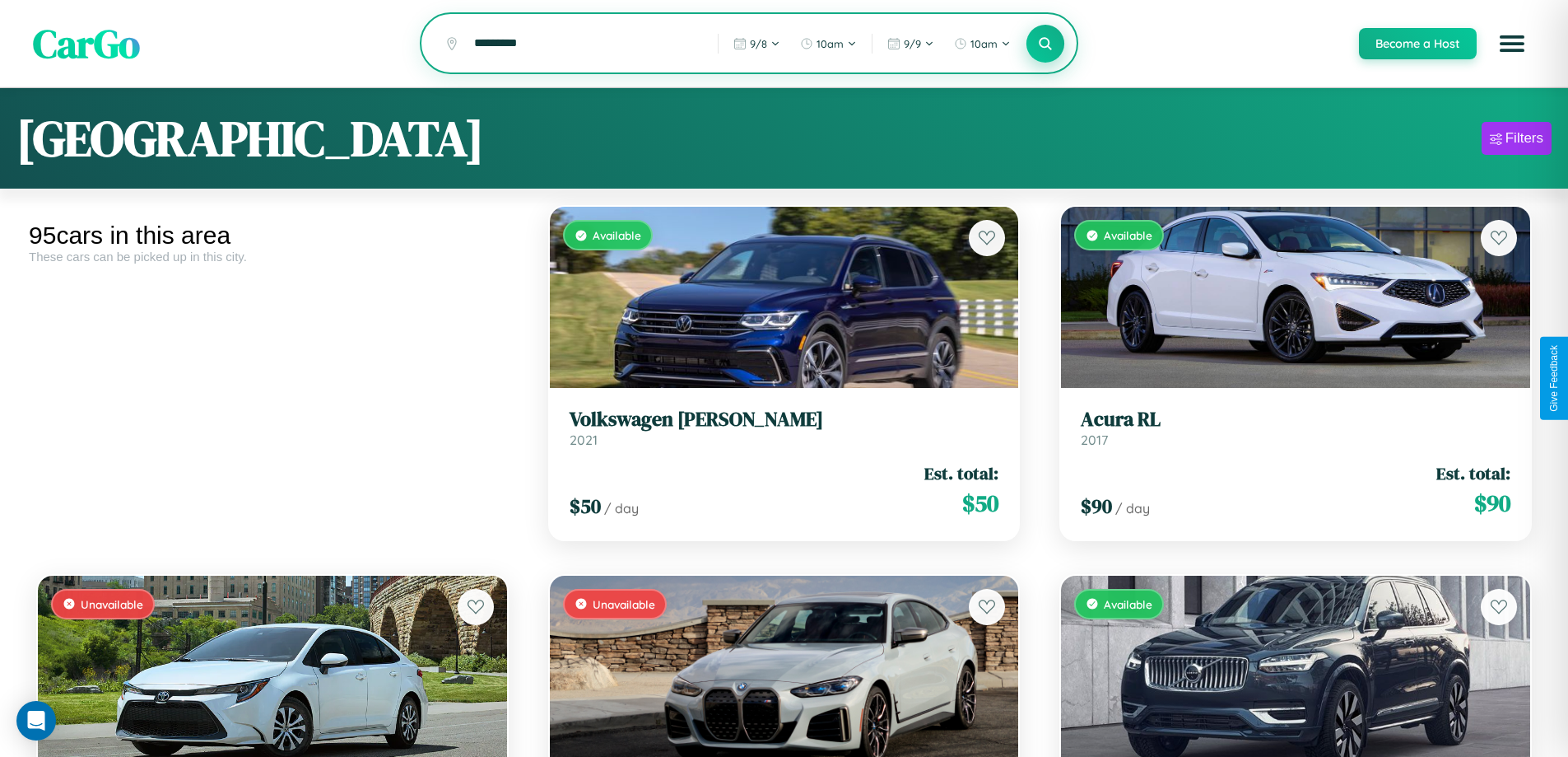
click at [1045, 45] on icon at bounding box center [1046, 43] width 16 height 16
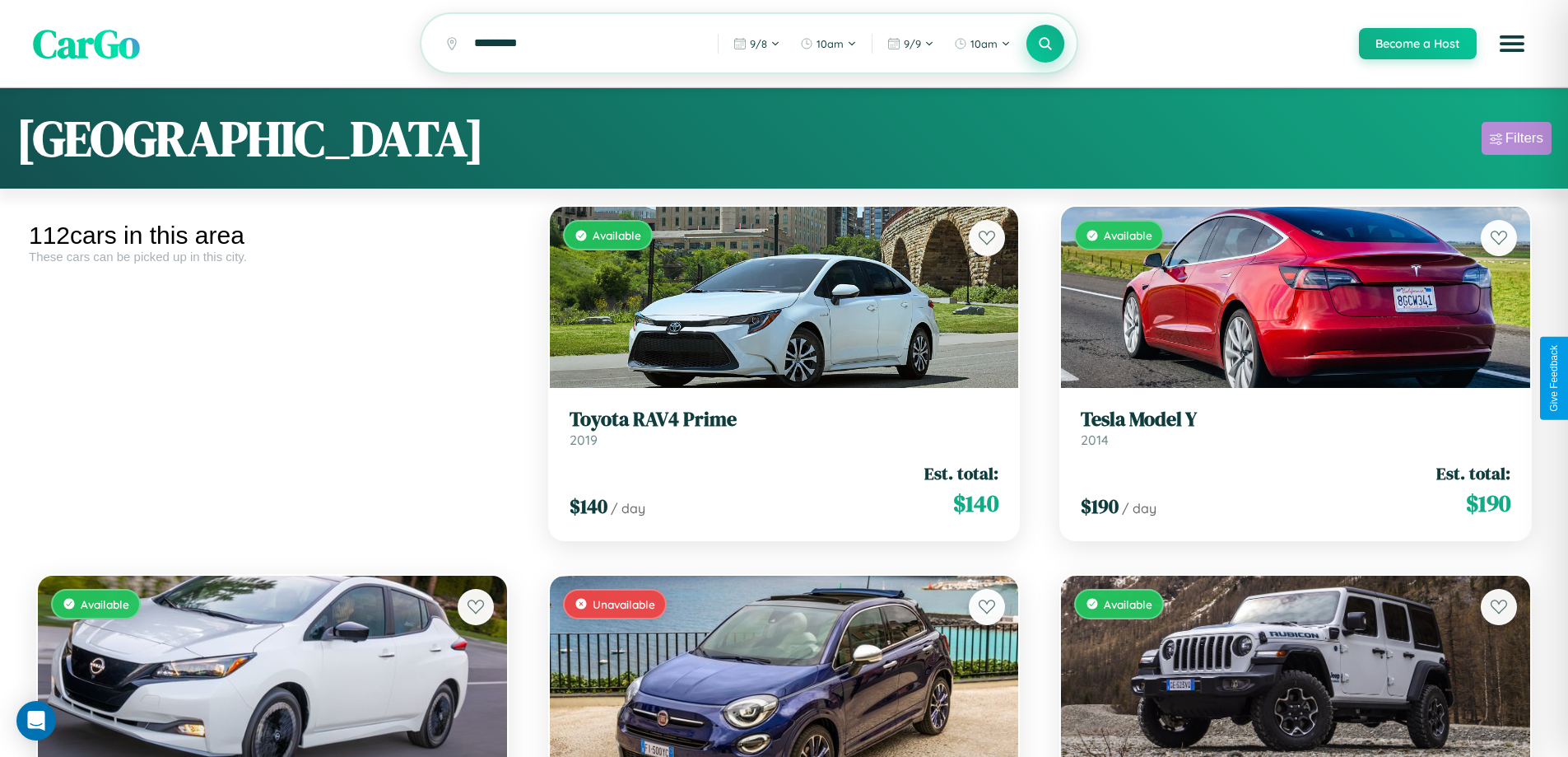
click at [1517, 141] on div "Filters" at bounding box center [1524, 138] width 37 height 16
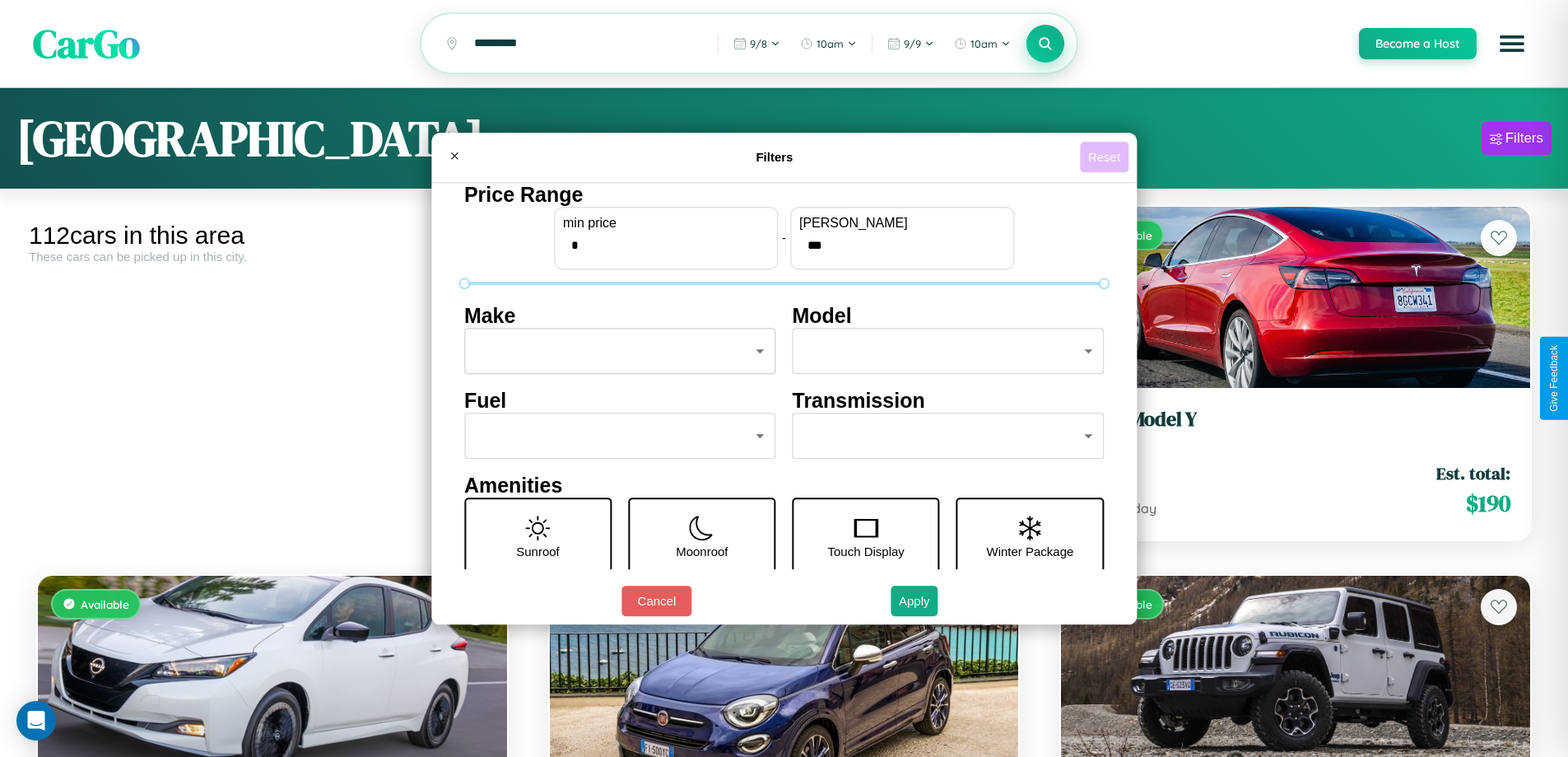
click at [1106, 156] on button "Reset" at bounding box center [1104, 156] width 48 height 30
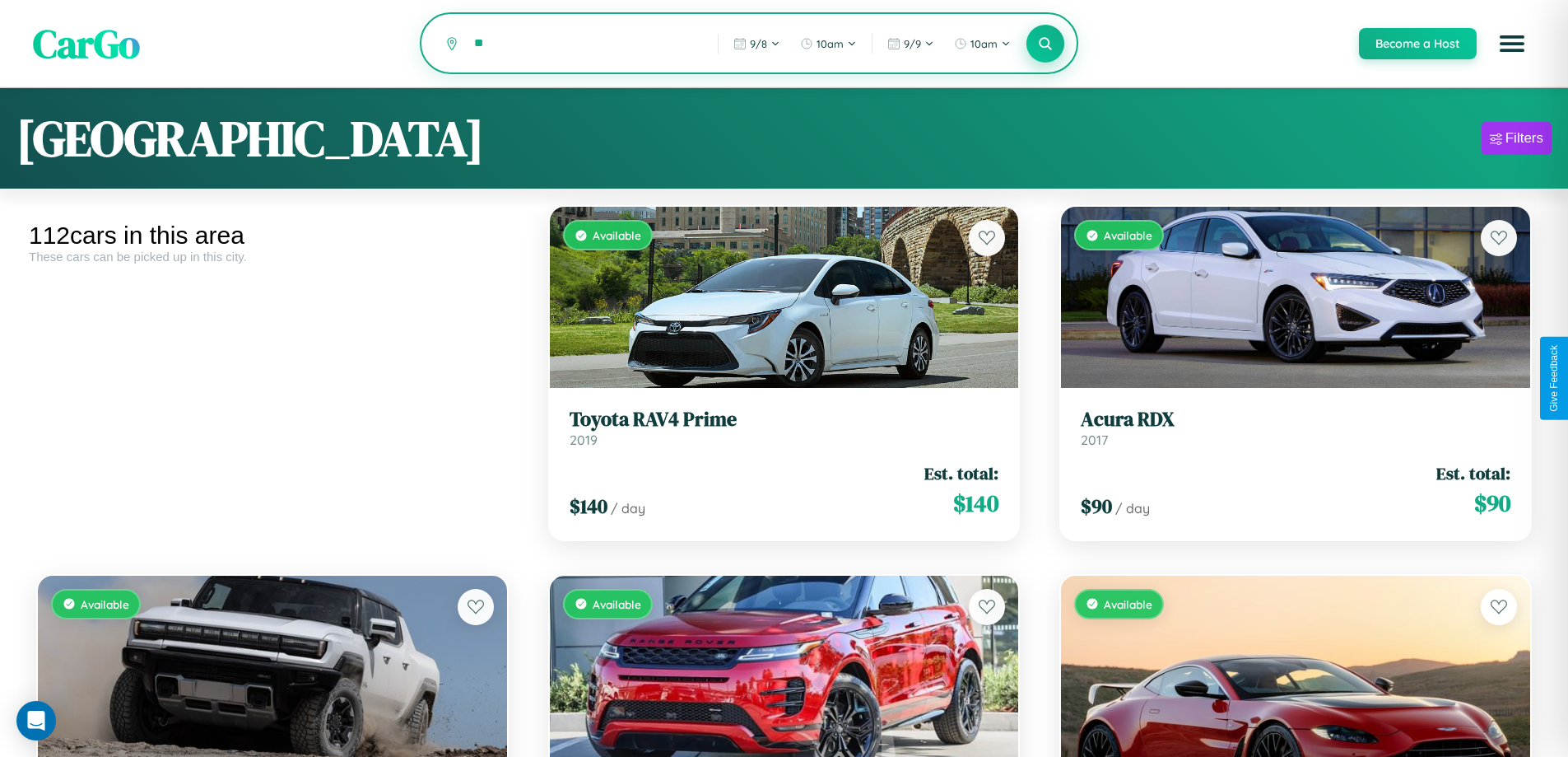
type input "*"
type input "**********"
click at [1045, 45] on icon at bounding box center [1046, 43] width 16 height 16
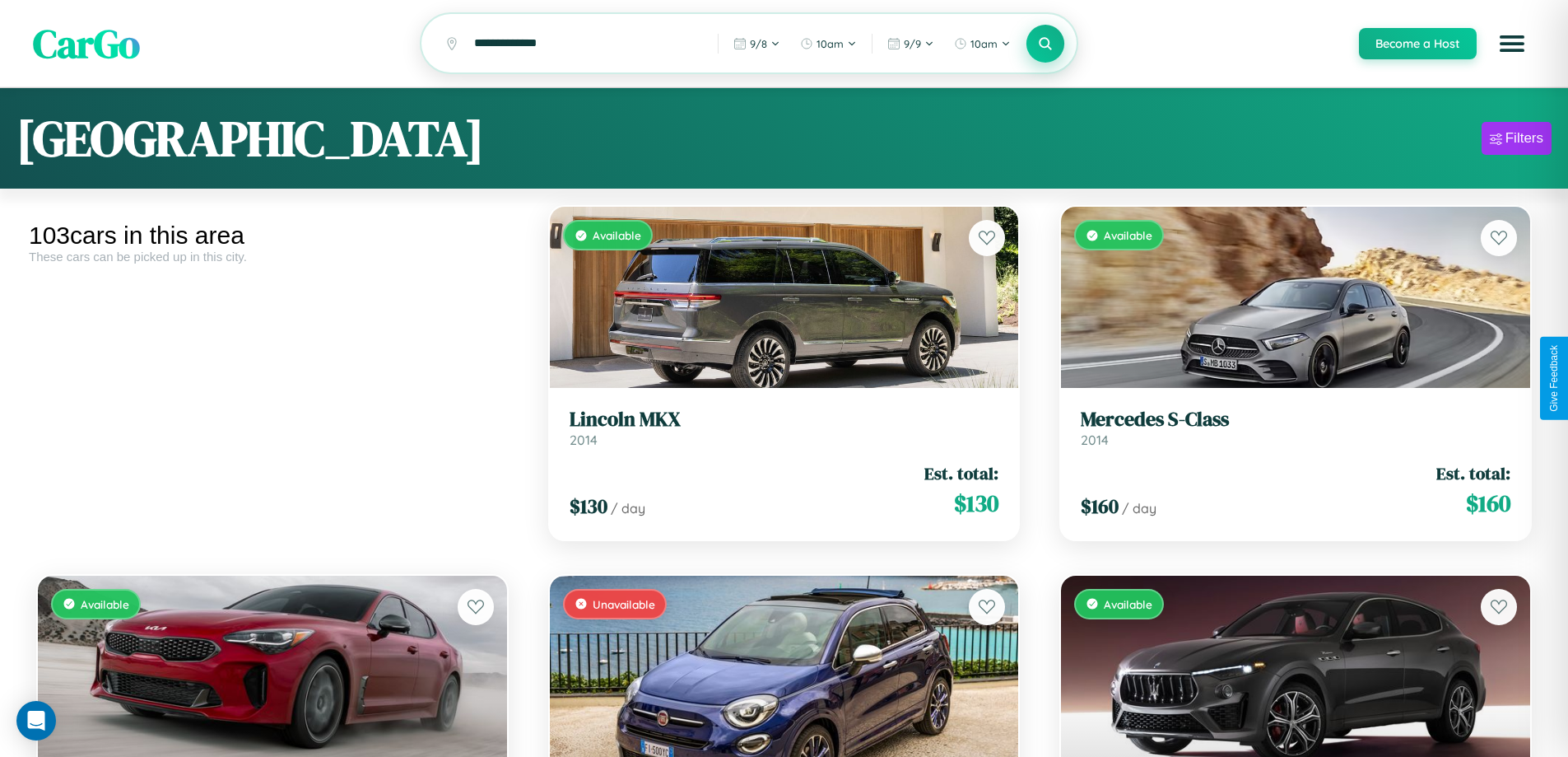
scroll to position [231, 0]
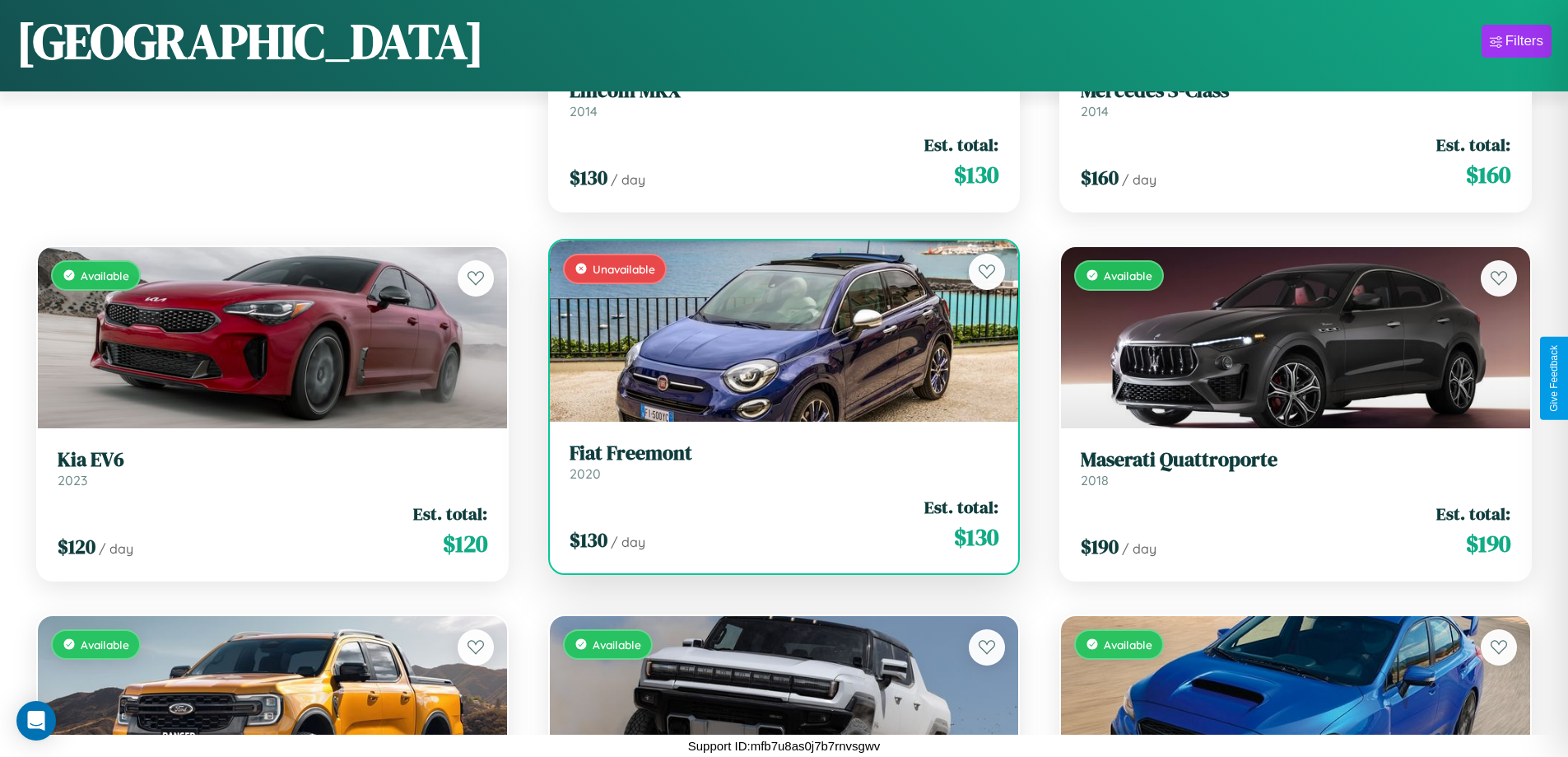
click at [777, 467] on link "Fiat Freemont 2020" at bounding box center [784, 462] width 430 height 40
